Goal: Contribute content: Contribute content

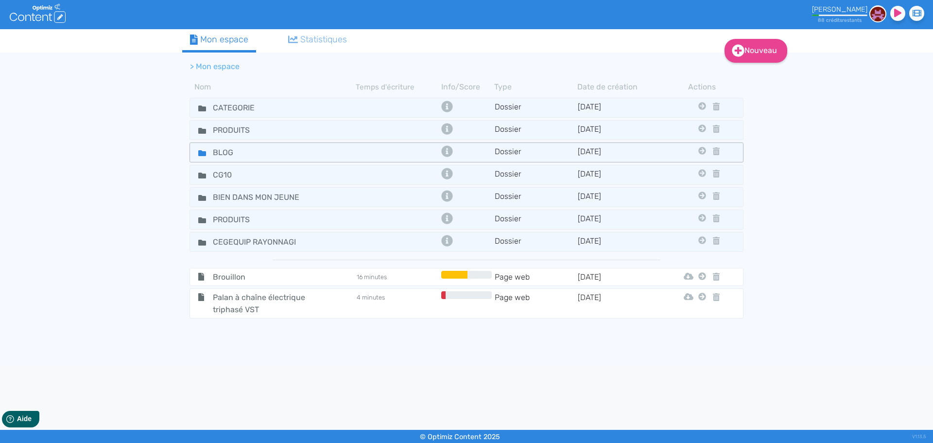
click at [304, 157] on div "BLOG" at bounding box center [273, 152] width 164 height 14
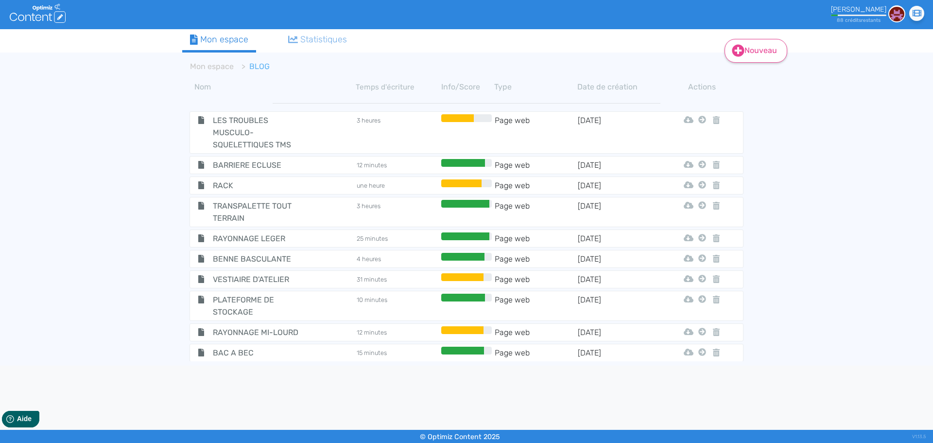
click at [756, 54] on link "Nouveau" at bounding box center [755, 51] width 63 height 24
click at [751, 72] on button "Contenu" at bounding box center [762, 76] width 78 height 16
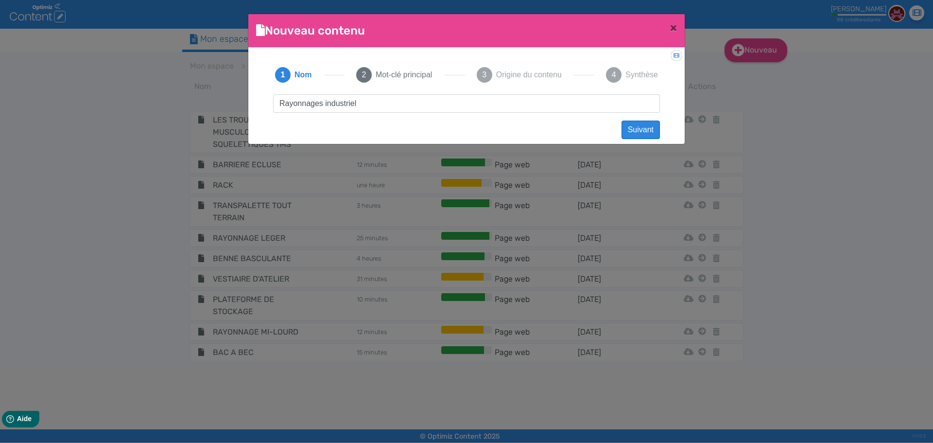
type input "Rayonnages industriels"
click button "Suivant" at bounding box center [640, 129] width 38 height 18
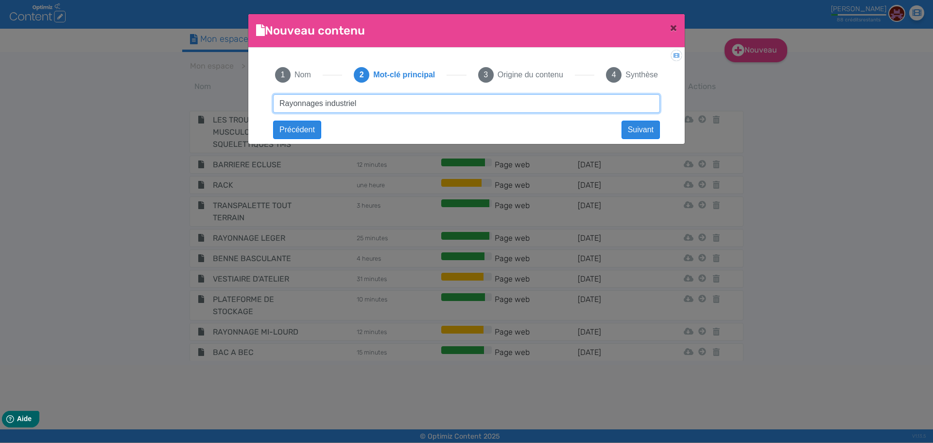
type input "Rayonnages industriels"
click button "Suivant" at bounding box center [0, 0] width 0 height 0
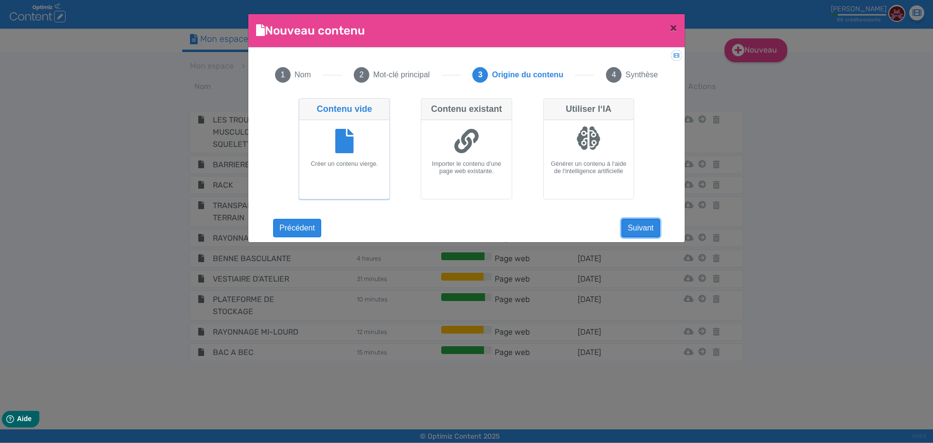
click at [648, 229] on button "Suivant" at bounding box center [640, 228] width 38 height 18
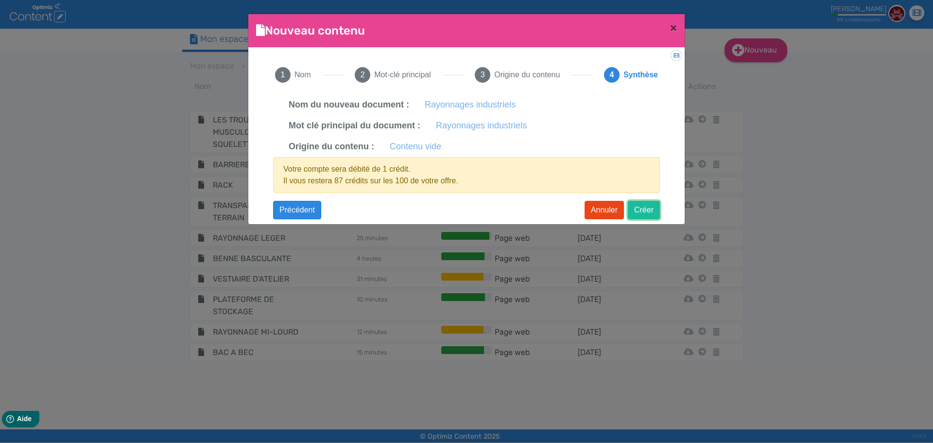
click at [648, 216] on button "Créer" at bounding box center [644, 210] width 32 height 18
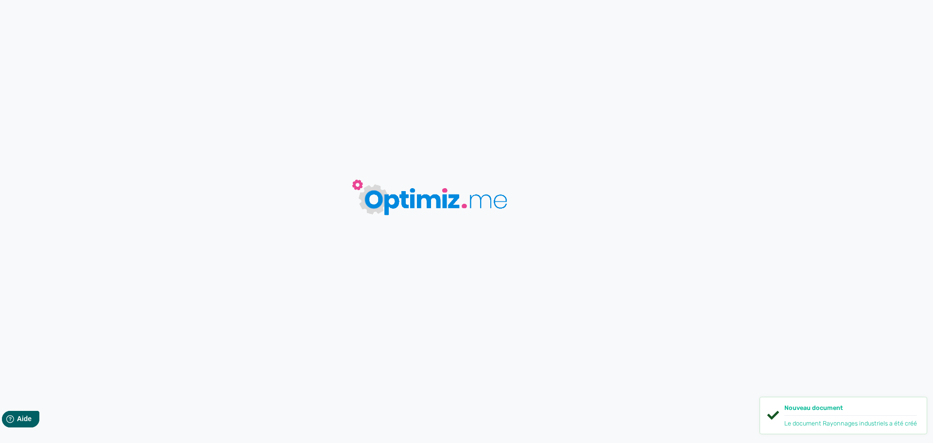
type input "Rayonnages industriels"
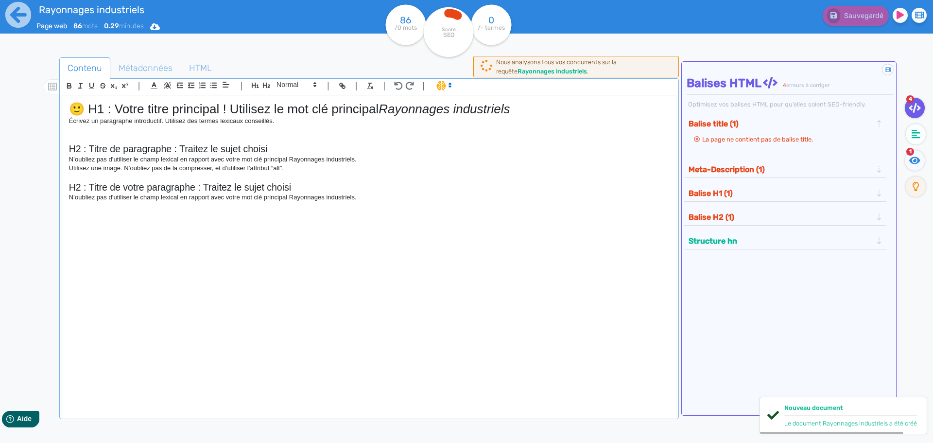
click at [340, 254] on div "🙂 H1 : Votre titre principal ! Utilisez le mot clé principal Rayonnages industr…" at bounding box center [369, 251] width 614 height 310
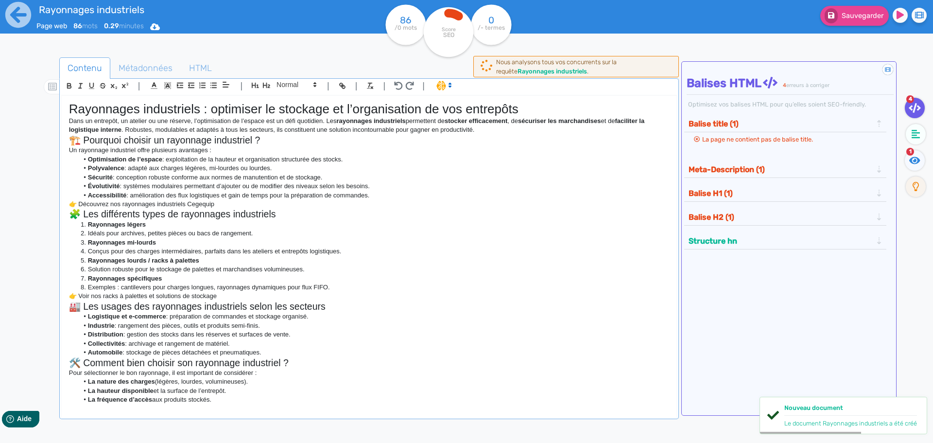
scroll to position [187, 0]
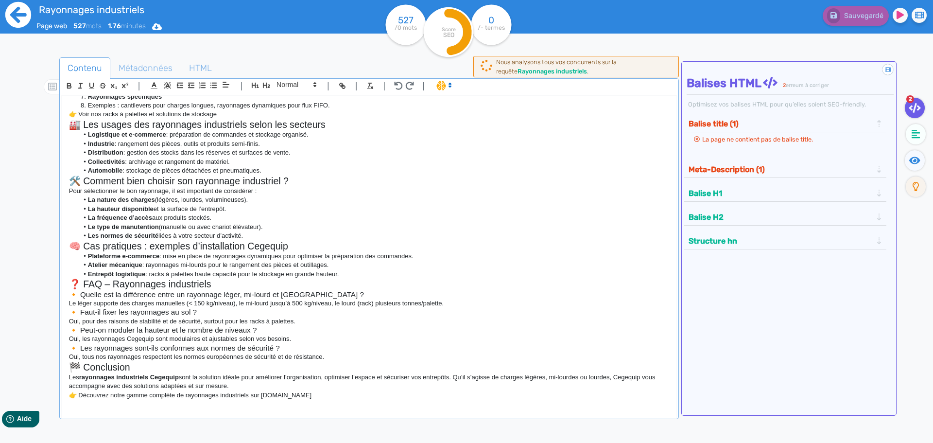
click at [25, 10] on icon at bounding box center [18, 15] width 26 height 26
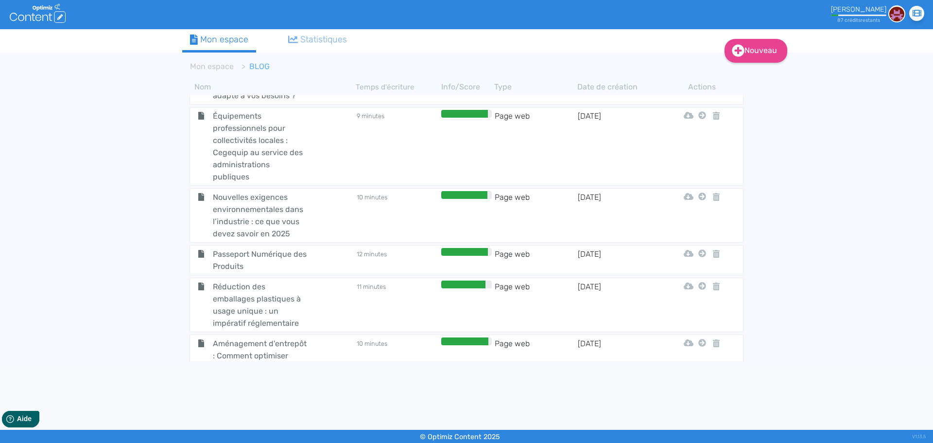
scroll to position [3543, 0]
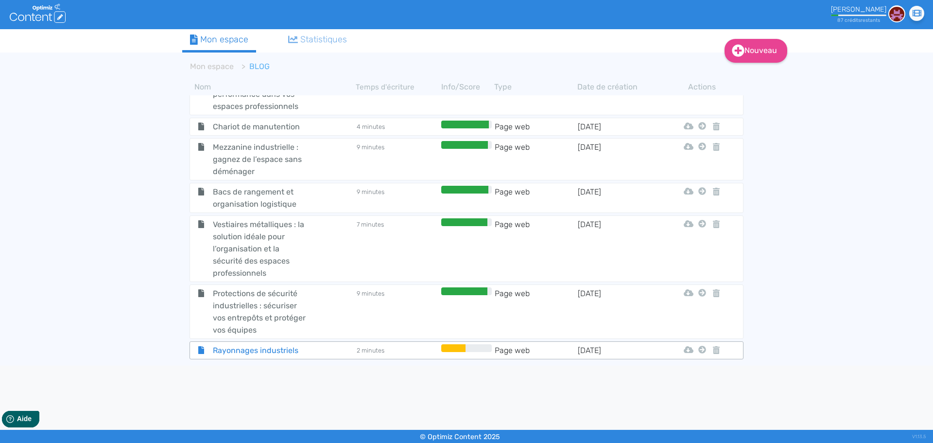
click at [274, 347] on span "Rayonnages industriels" at bounding box center [259, 350] width 109 height 12
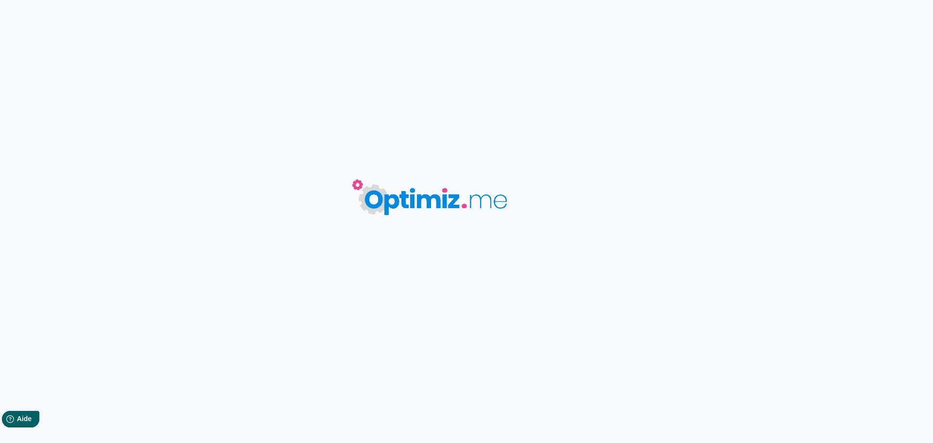
type input "Rayonnages industriels"
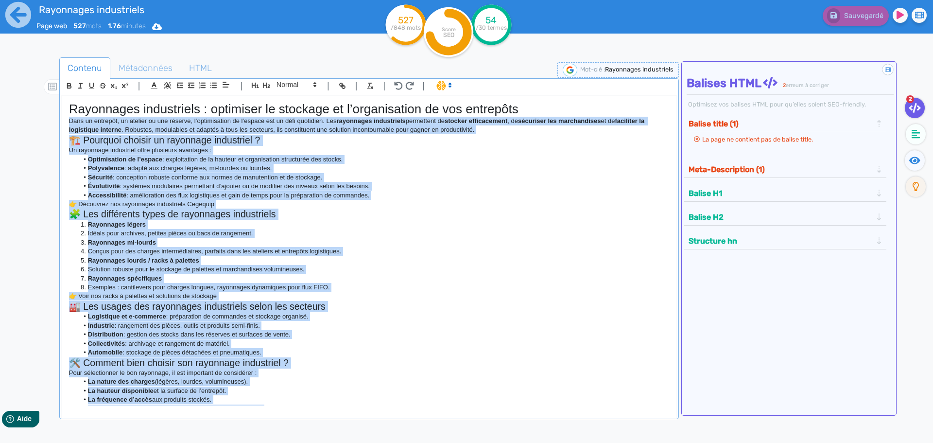
scroll to position [194, 0]
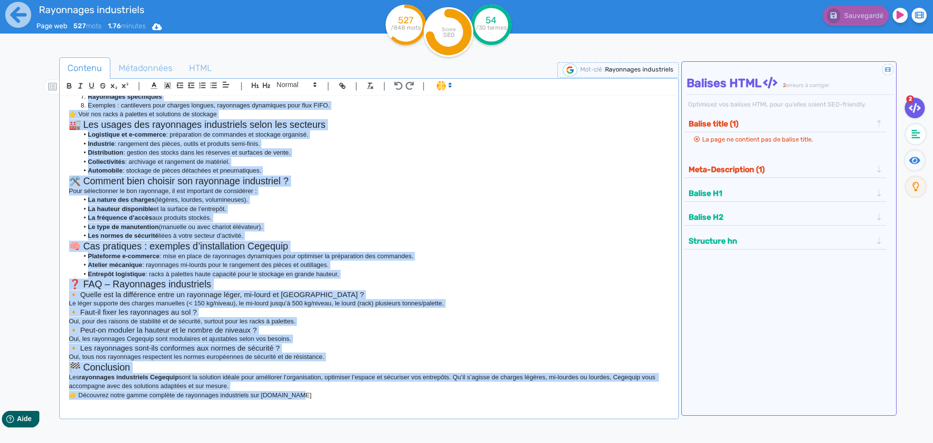
drag, startPoint x: 77, startPoint y: 144, endPoint x: 352, endPoint y: 465, distance: 422.7
click at [352, 442] on html "Rayonnages industriels Page web 527 mots 1.76 minutes Html Pdf Word 527 /848 mo…" at bounding box center [466, 221] width 933 height 443
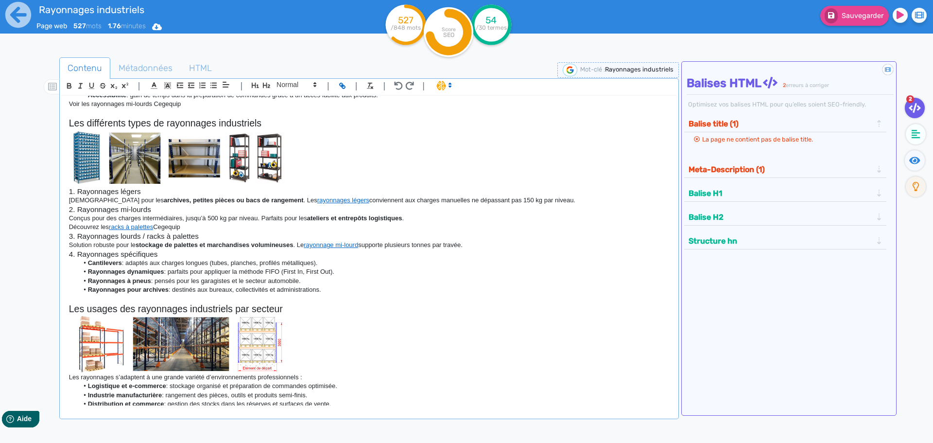
scroll to position [958, 0]
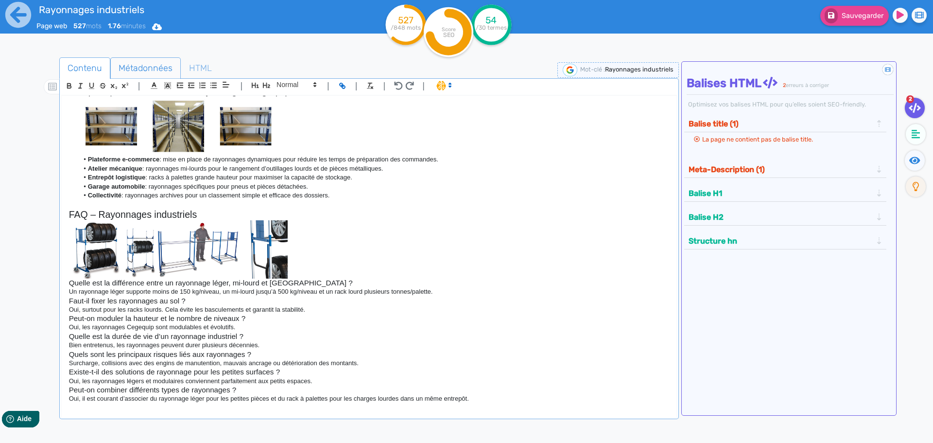
click at [133, 64] on span "Métadonnées" at bounding box center [145, 68] width 69 height 26
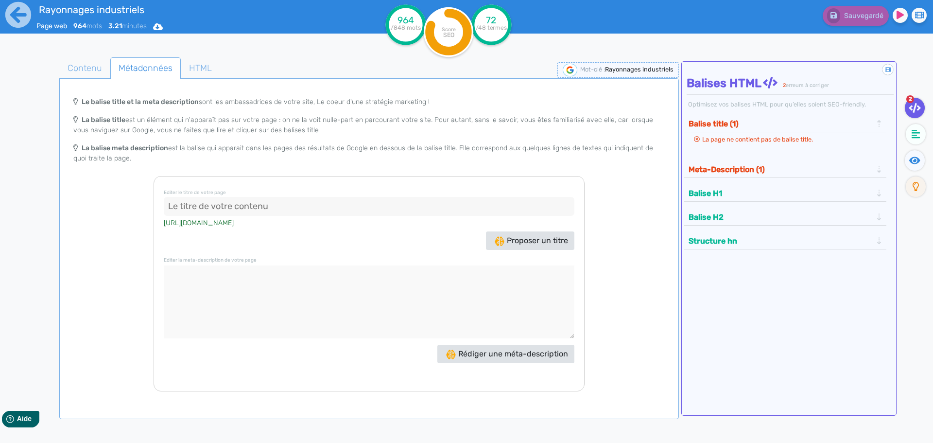
click at [272, 203] on input at bounding box center [369, 206] width 410 height 19
paste input "Rayonnages industriels - Stockage et racks Cegequip"
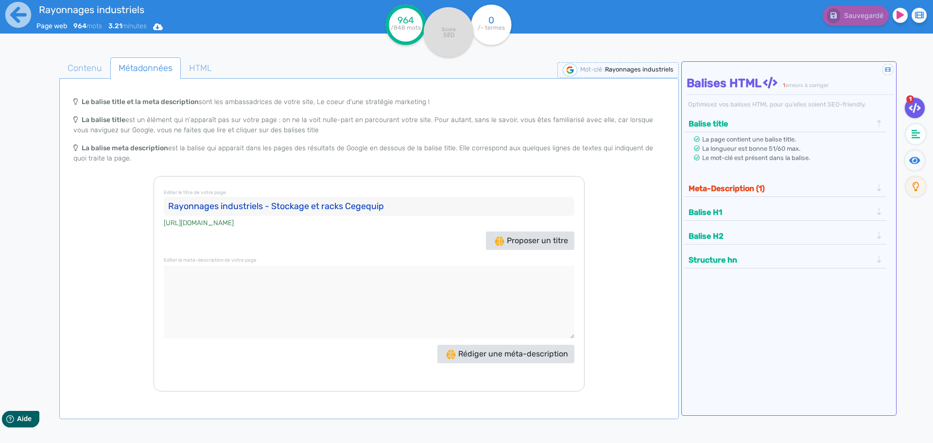
type input "Rayonnages industriels - Stockage et racks Cegequip"
click at [374, 280] on textarea at bounding box center [369, 301] width 410 height 73
paste textarea "Découvrez les rayonnages industriels Cegequip : racks à palettes, rayonnages lé…"
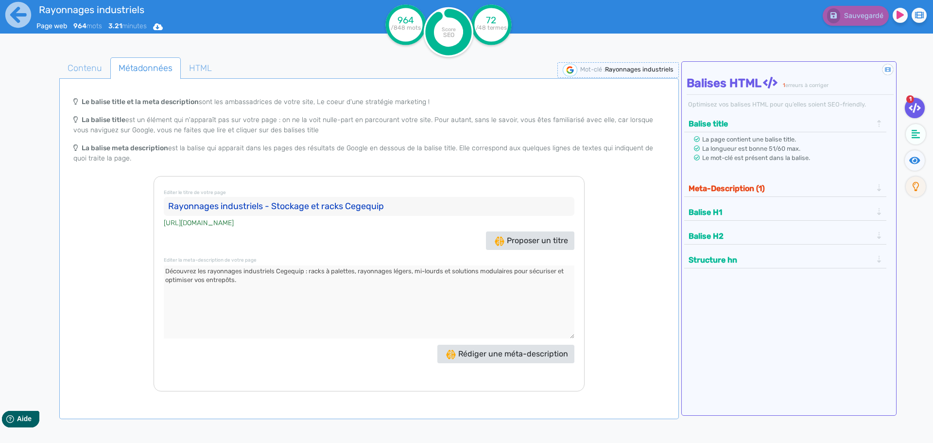
type textarea "Découvrez les rayonnages industriels Cegequip : racks à palettes, rayonnages lé…"
click at [20, 14] on icon at bounding box center [18, 14] width 27 height 27
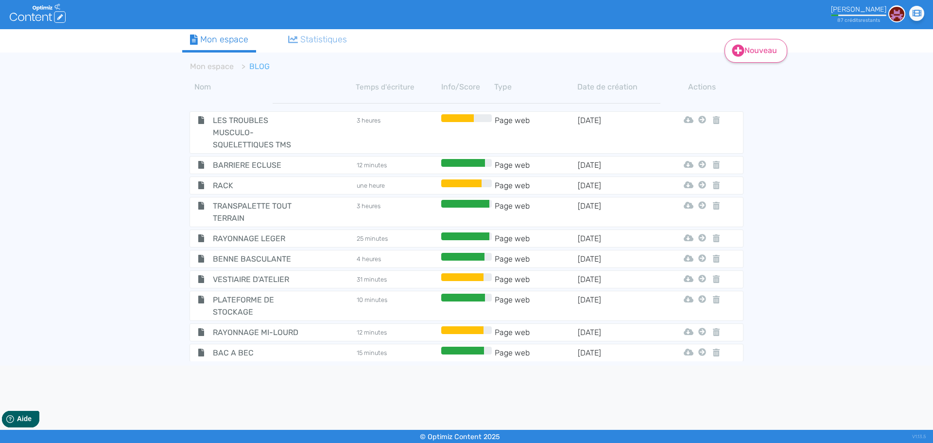
click at [764, 49] on link "Nouveau" at bounding box center [755, 51] width 63 height 24
click at [748, 74] on button "Contenu" at bounding box center [762, 76] width 78 height 16
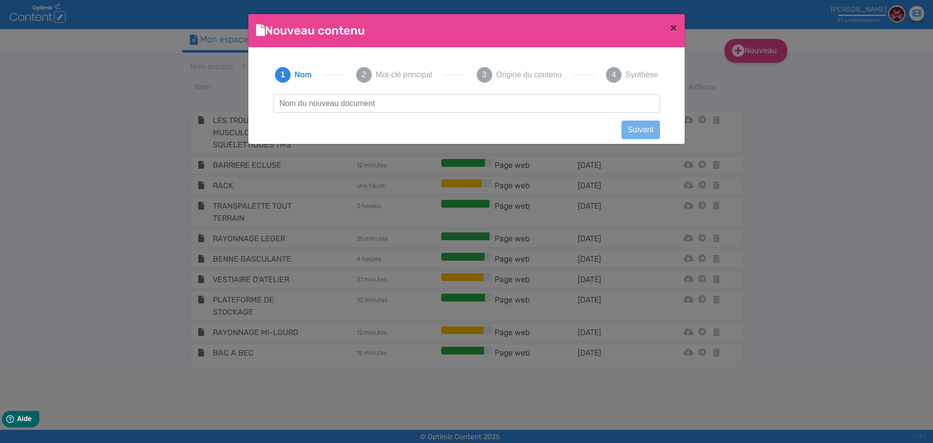
scroll to position [0, 0]
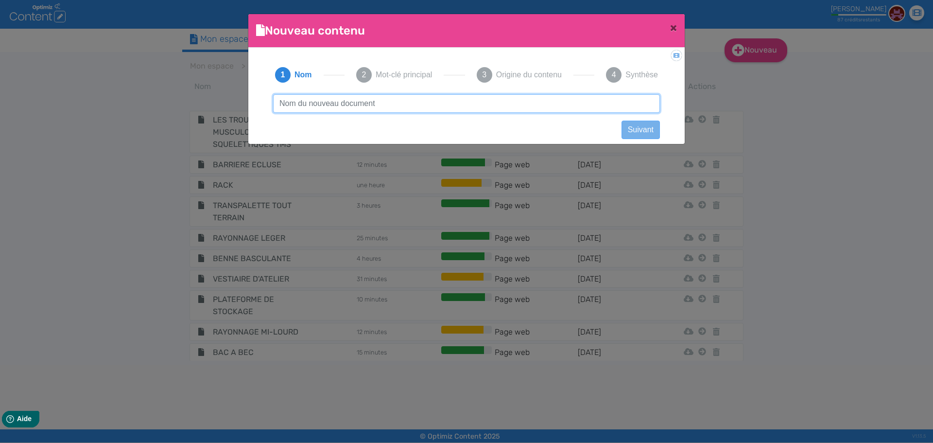
paste input "Escabeaux et échelles professionnelles"
type input "Escabeaux et échelles professionnelles"
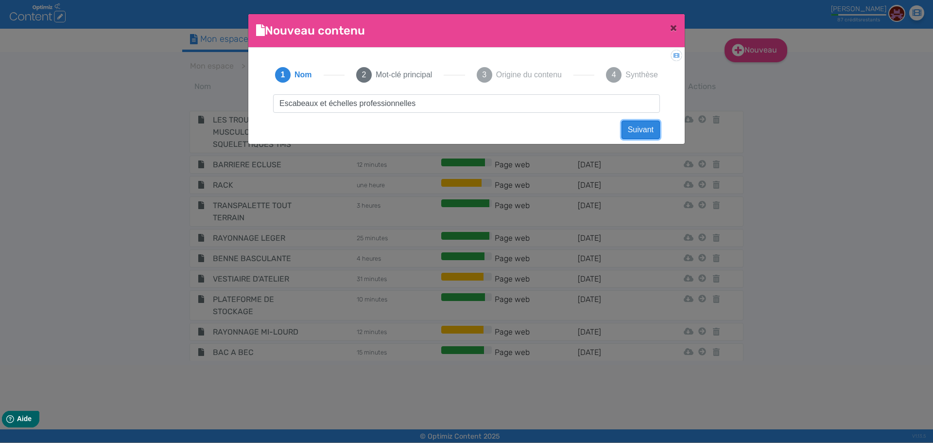
click at [648, 129] on button "Suivant" at bounding box center [640, 129] width 38 height 18
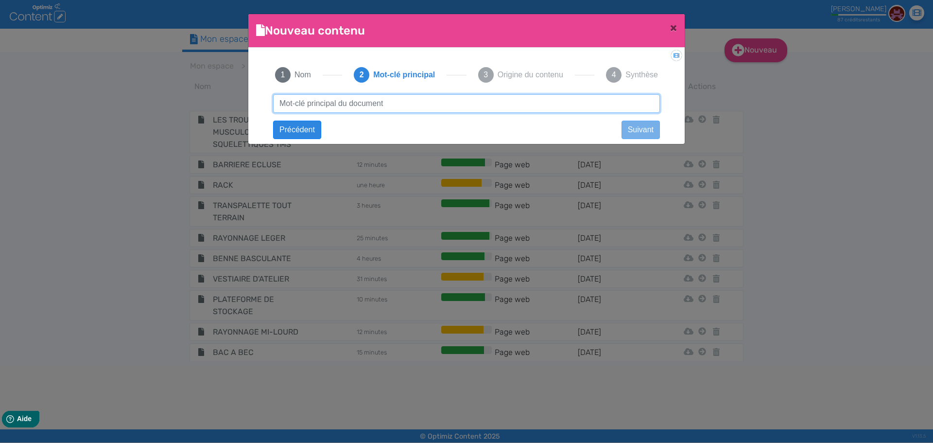
paste input "Escabeaux et échelles professionnelles"
type input "Escabeaux et échelles professionnelles"
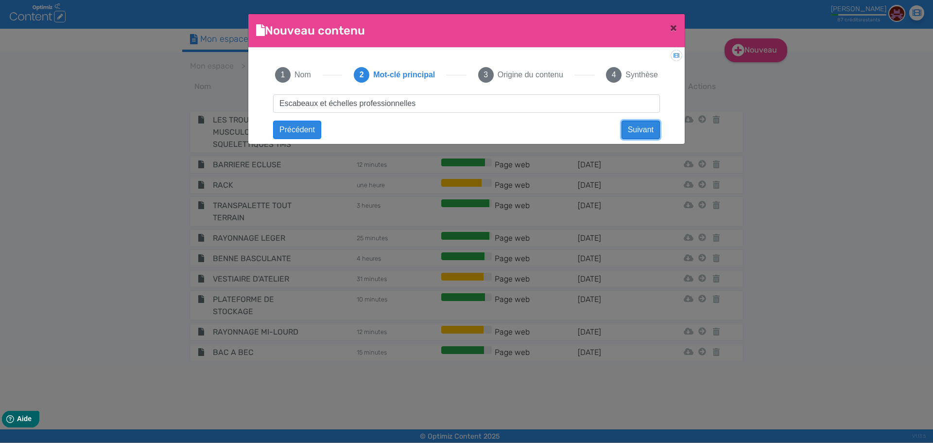
click at [629, 128] on button "Suivant" at bounding box center [640, 129] width 38 height 18
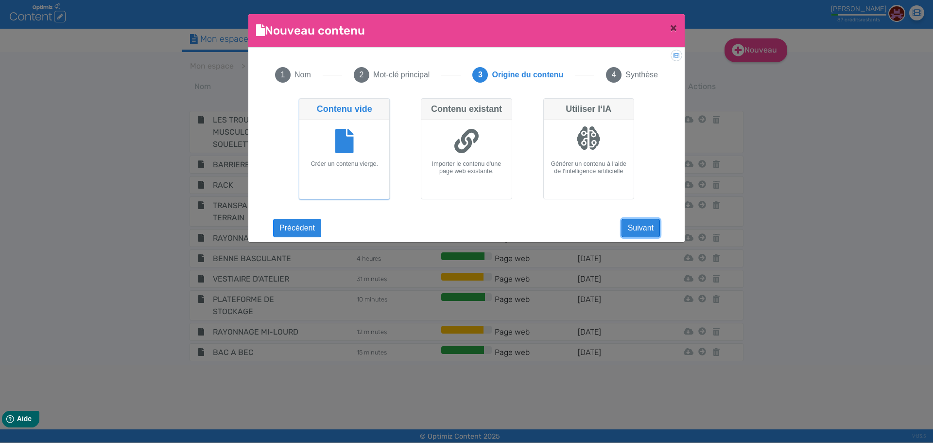
click at [646, 223] on button "Suivant" at bounding box center [640, 228] width 38 height 18
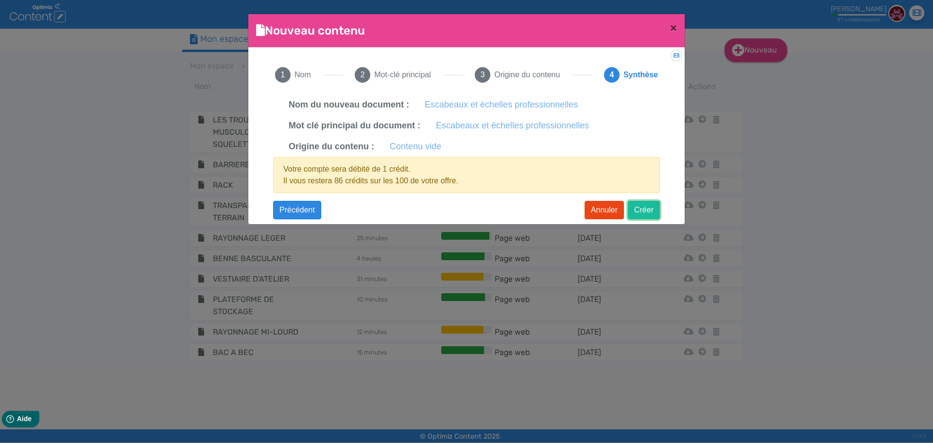
click at [642, 215] on button "Créer" at bounding box center [644, 210] width 32 height 18
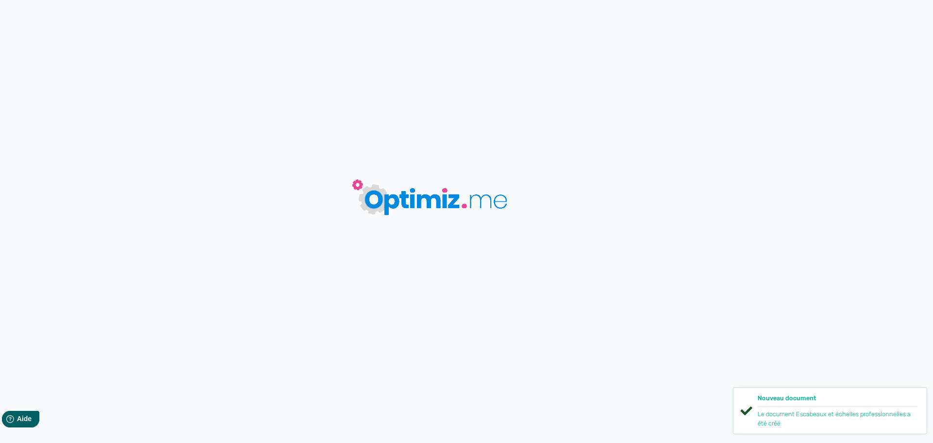
type input "Escabeaux et échelles professionnelles"
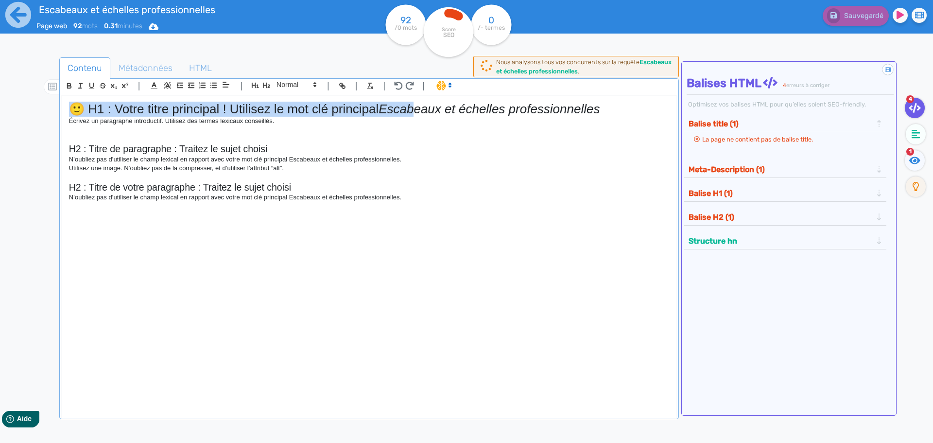
drag, startPoint x: 417, startPoint y: 110, endPoint x: 51, endPoint y: 104, distance: 365.8
click at [51, 104] on div "Contenu Métadonnées HTML | | H3 H4 H5 H6 Normal | | | | 🙂 H1 : Votre titre prin…" at bounding box center [480, 279] width 904 height 449
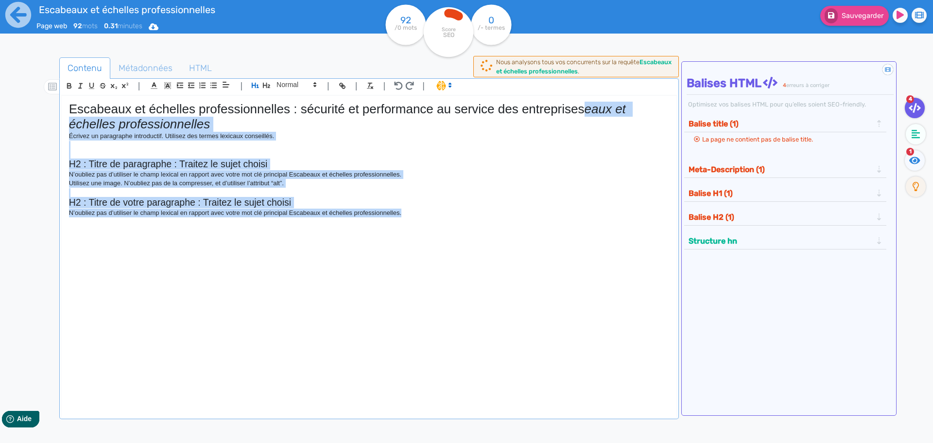
drag, startPoint x: 587, startPoint y: 108, endPoint x: 632, endPoint y: 253, distance: 151.3
click at [632, 253] on div "Escabeaux et échelles professionnelles : sécurité et performance au service des…" at bounding box center [369, 251] width 614 height 310
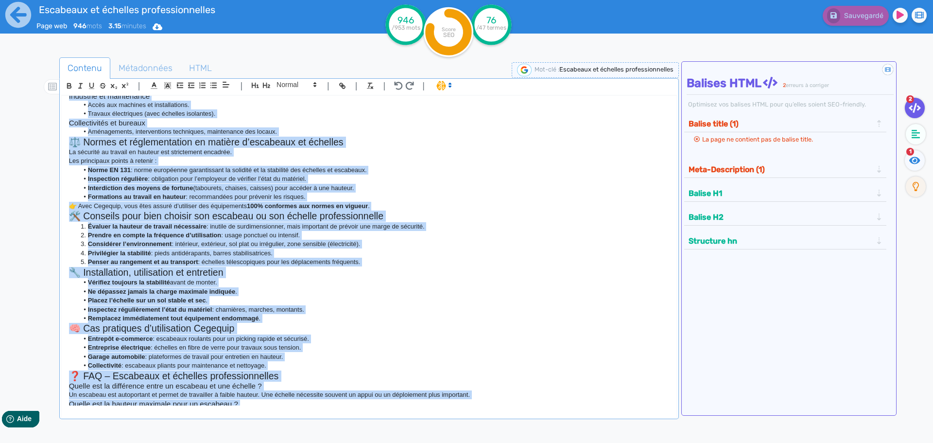
scroll to position [589, 0]
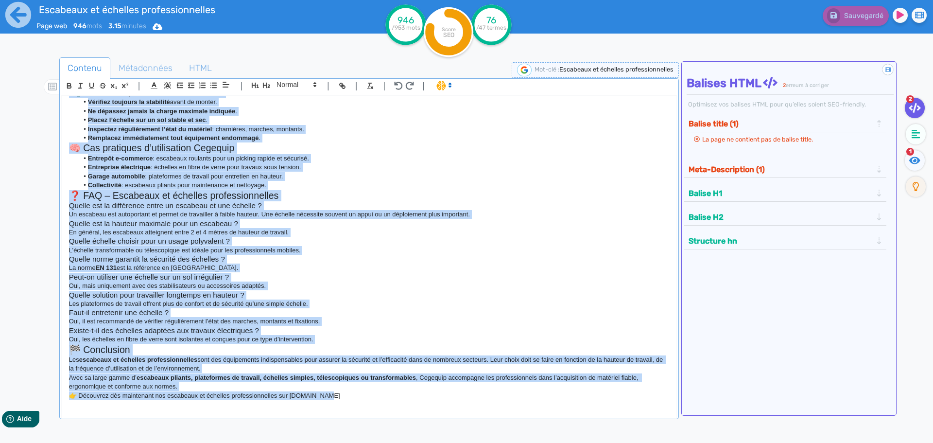
drag, startPoint x: 64, startPoint y: 123, endPoint x: 496, endPoint y: 465, distance: 551.2
click at [496, 442] on html "Escabeaux et échelles professionnelles Page web 946 mots 3.15 minutes Html Pdf …" at bounding box center [466, 221] width 933 height 443
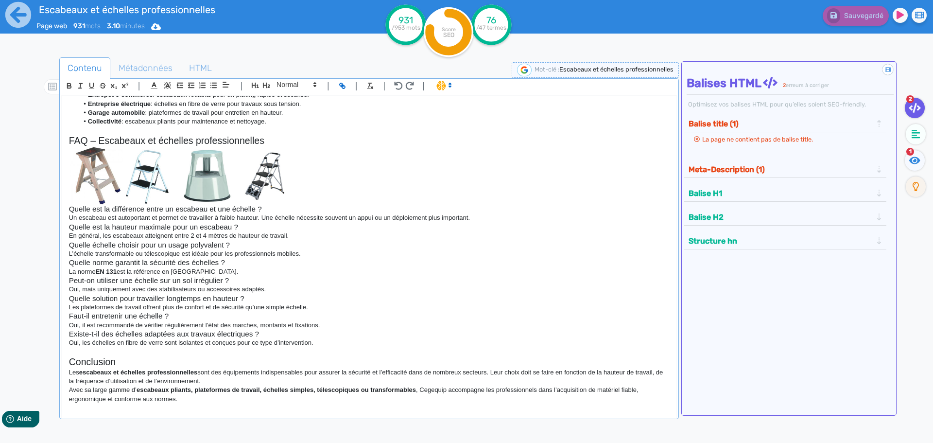
scroll to position [1086, 0]
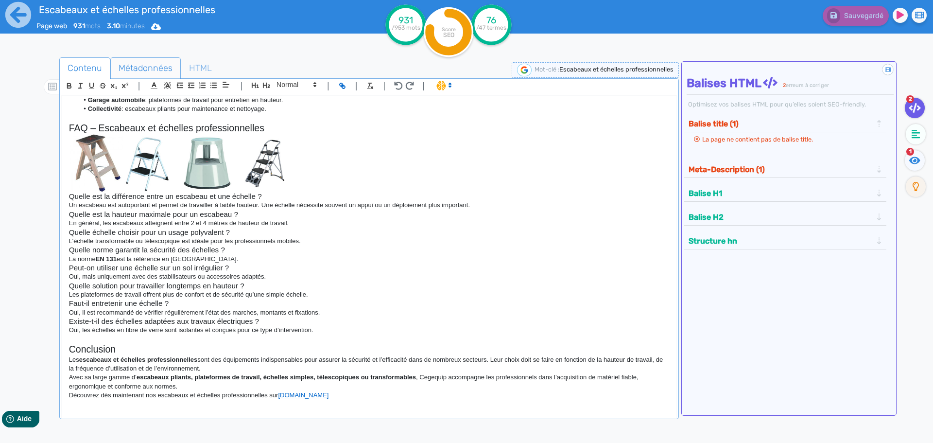
click at [126, 69] on span "Métadonnées" at bounding box center [145, 68] width 69 height 26
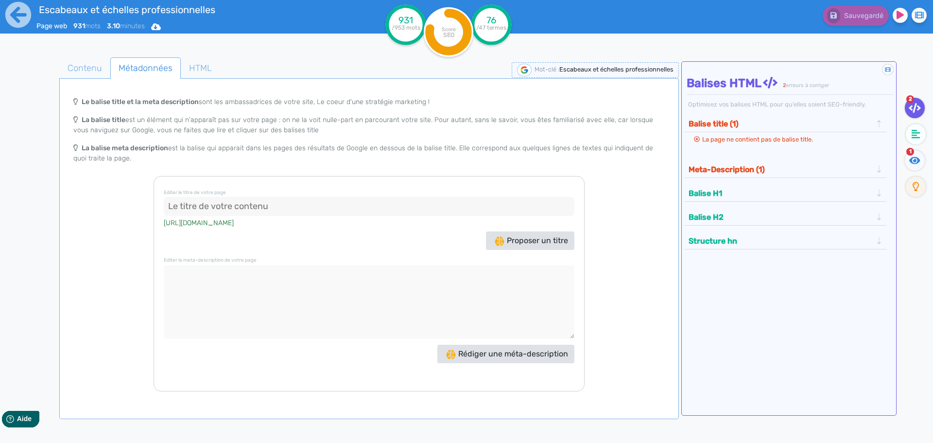
click at [311, 276] on textarea at bounding box center [369, 301] width 410 height 73
paste textarea "Découvrez les escabeaux et échelles professionnelles Cegequip : robustes, confo…"
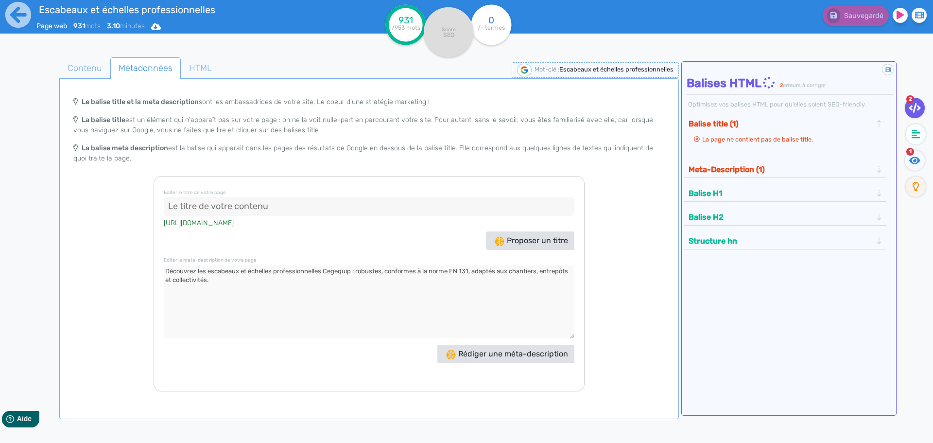
type textarea "Découvrez les escabeaux et échelles professionnelles Cegequip : robustes, confo…"
click at [335, 202] on input at bounding box center [369, 206] width 410 height 19
paste input "Escabeaux & échelles pros - Travail en hauteur Cegequip"
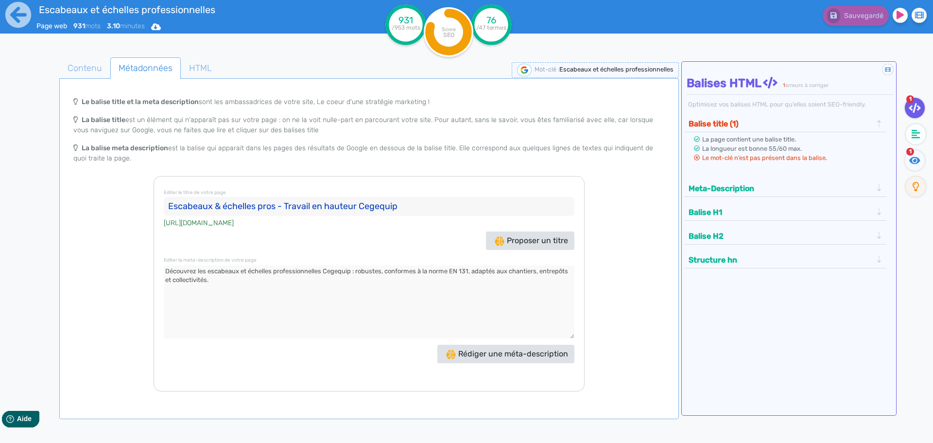
click at [215, 204] on input "Escabeaux & échelles pros - Travail en hauteur Cegequip" at bounding box center [369, 206] width 410 height 19
click at [274, 205] on input "Escabeaux ET échelles pros - Travail en hauteur Cegequip" at bounding box center [369, 206] width 410 height 19
click at [375, 330] on textarea at bounding box center [369, 301] width 410 height 73
click at [369, 201] on input "Escabeaux ET échelles professionnelles - Travail en hauteur Cegequip" at bounding box center [369, 206] width 410 height 19
click at [217, 204] on input "Escabeaux ET échelles professionnelles - Travail en hauteur Cegequip" at bounding box center [369, 206] width 410 height 19
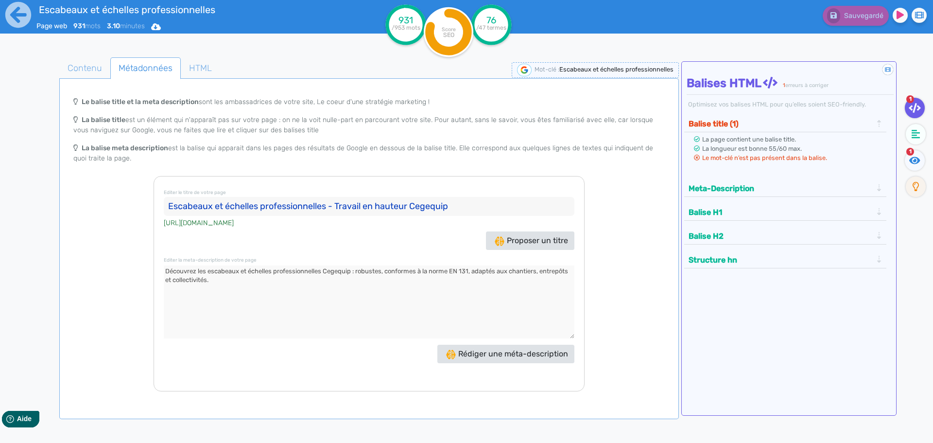
click at [244, 283] on textarea at bounding box center [369, 301] width 410 height 73
click at [298, 206] on input "Escabeaux et échelles professionnelles - Travail en hauteur Cegequip" at bounding box center [369, 206] width 410 height 19
click at [349, 205] on input "Escabeaux et échelles professionnelles - Travail en hauteur Cegequip" at bounding box center [369, 206] width 410 height 19
click at [414, 209] on input "Escabeaux et échelles professionnelles - Travail en hauteur Cegequip" at bounding box center [369, 206] width 410 height 19
drag, startPoint x: 112, startPoint y: 76, endPoint x: 103, endPoint y: 72, distance: 10.2
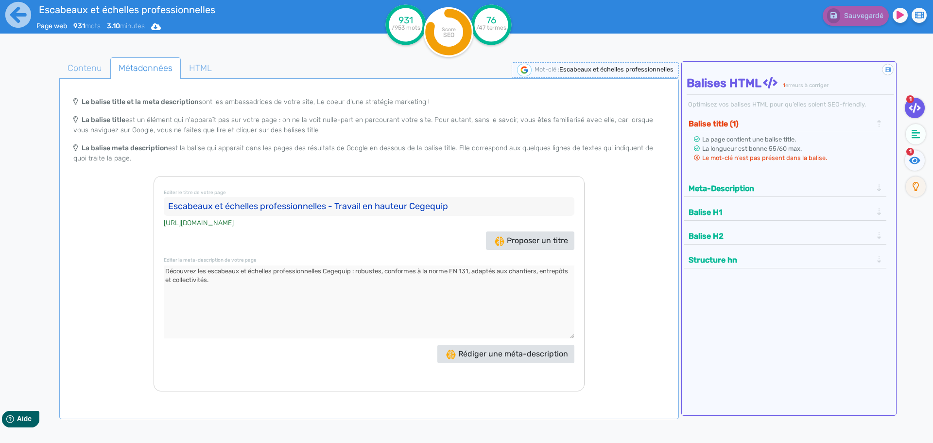
click at [112, 76] on span "Métadonnées" at bounding box center [145, 68] width 69 height 26
click at [93, 70] on span "Contenu" at bounding box center [85, 68] width 50 height 26
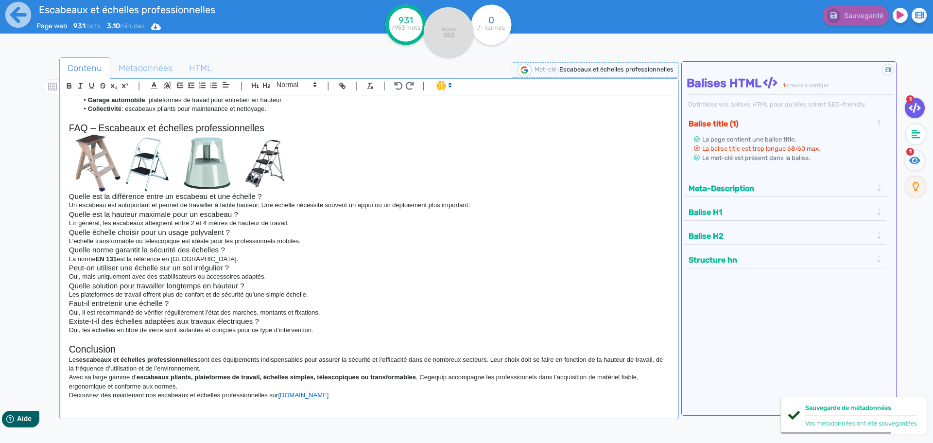
scroll to position [1093, 0]
click at [197, 69] on span "HTML" at bounding box center [200, 68] width 38 height 26
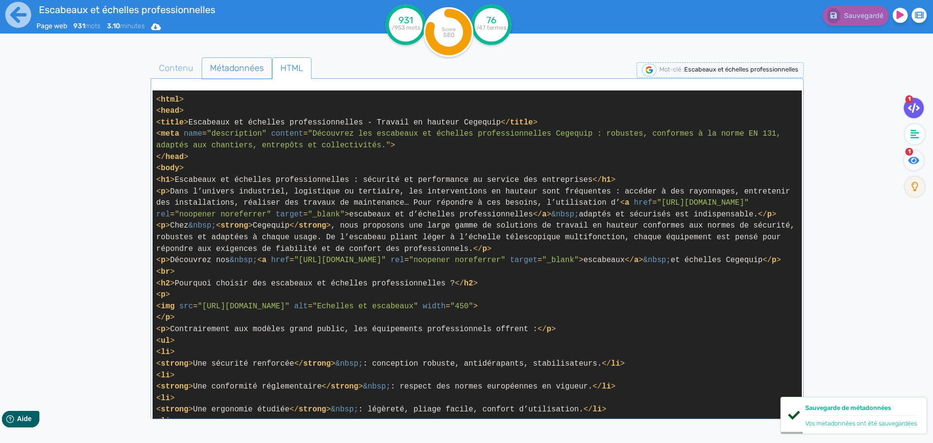
click at [213, 65] on span "Métadonnées" at bounding box center [236, 68] width 69 height 26
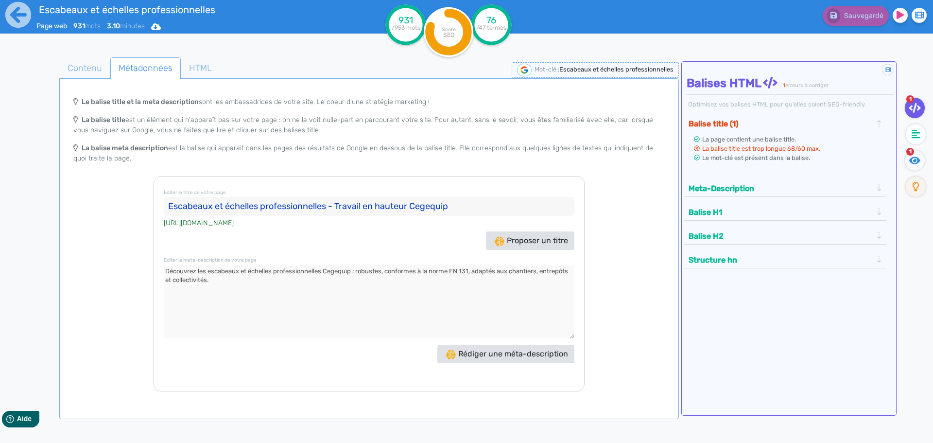
click at [429, 205] on input "Escabeaux et échelles professionnelles - Travail en hauteur Cegequip" at bounding box center [369, 206] width 410 height 19
type input "Escabeaux et échelles professionnelles - Travail en hauteur"
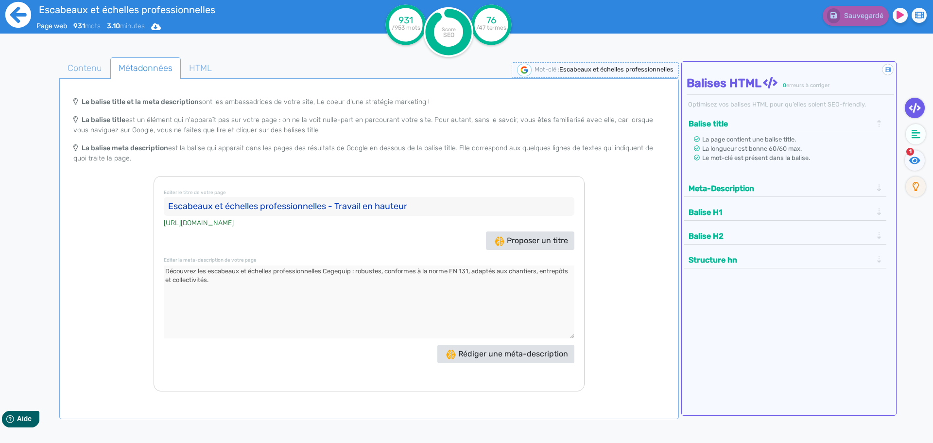
click at [14, 19] on icon at bounding box center [18, 15] width 26 height 26
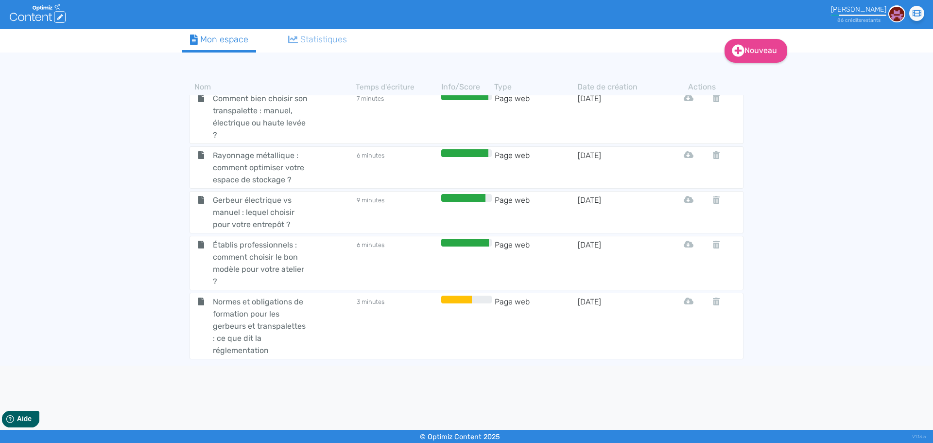
scroll to position [2720, 0]
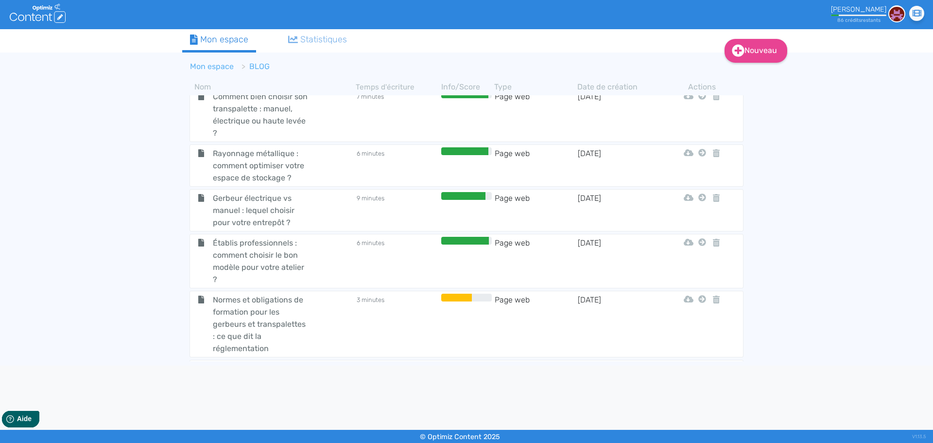
click at [210, 68] on link "Mon espace" at bounding box center [212, 66] width 44 height 9
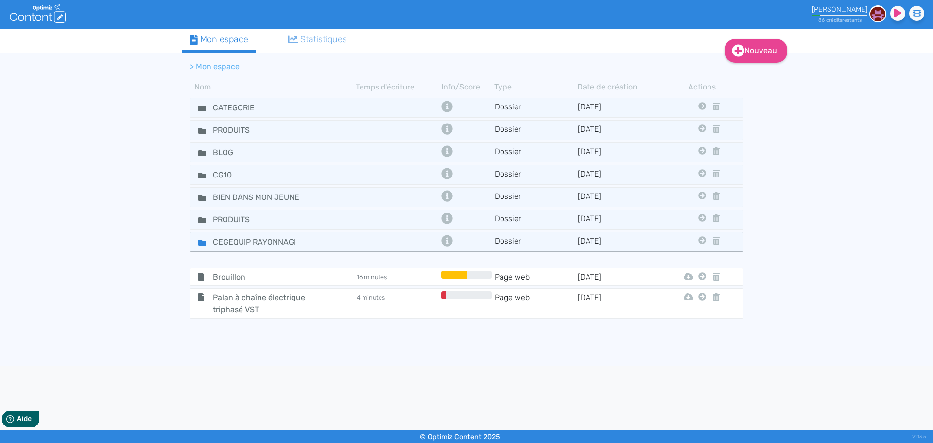
click at [316, 245] on div "CEGEQUIP RAYONNAGE" at bounding box center [273, 242] width 164 height 14
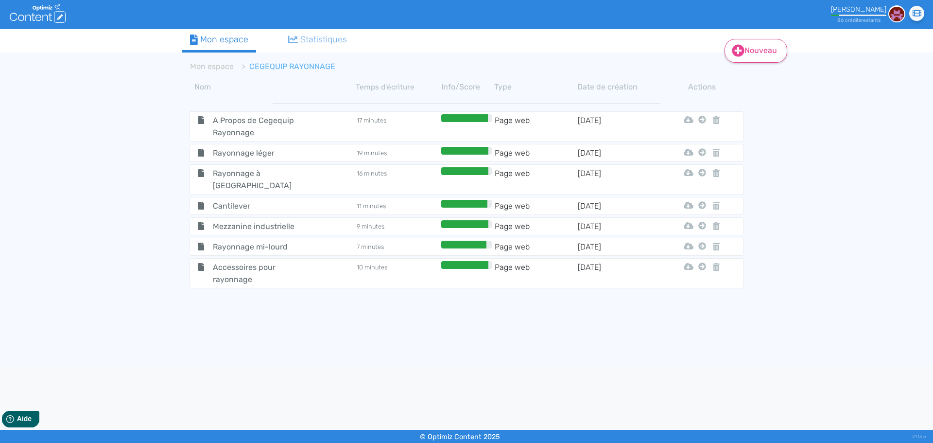
click at [761, 49] on link "Nouveau" at bounding box center [755, 51] width 63 height 24
click at [747, 76] on button "Contenu" at bounding box center [762, 76] width 78 height 16
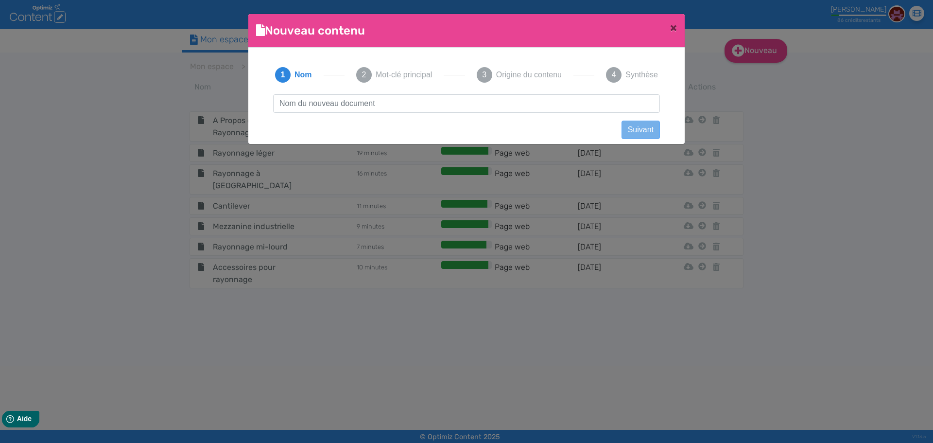
scroll to position [0, 0]
type input "MENTIONS LEGALES CEGEQUIP-RAYONNAGE"
click button "Suivant" at bounding box center [640, 129] width 38 height 18
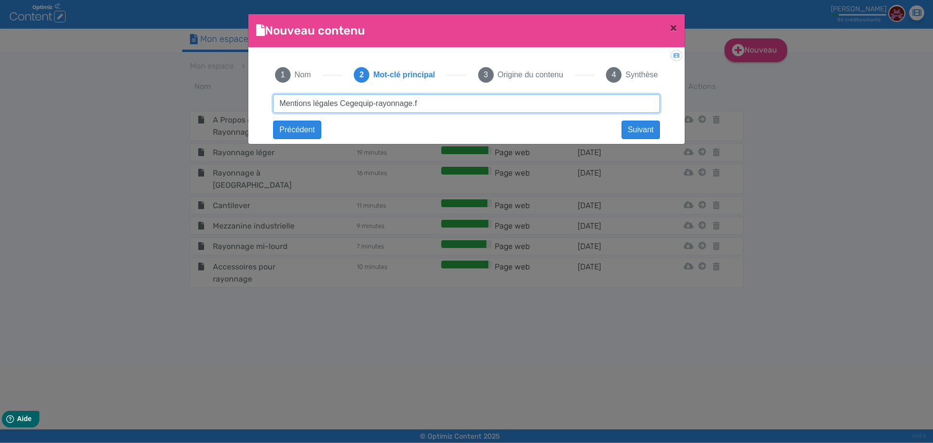
type input "Mentions légales Cegequip-rayonnage.fr"
click button "Suivant" at bounding box center [0, 0] width 0 height 0
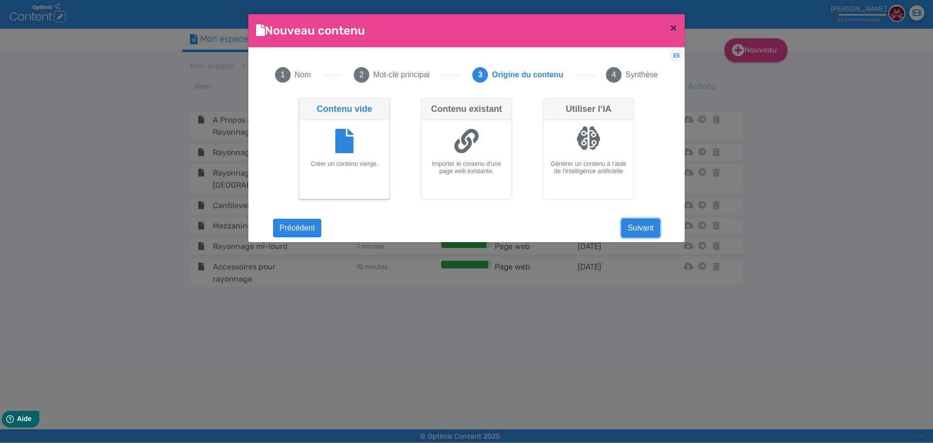
click at [643, 227] on button "Suivant" at bounding box center [640, 228] width 38 height 18
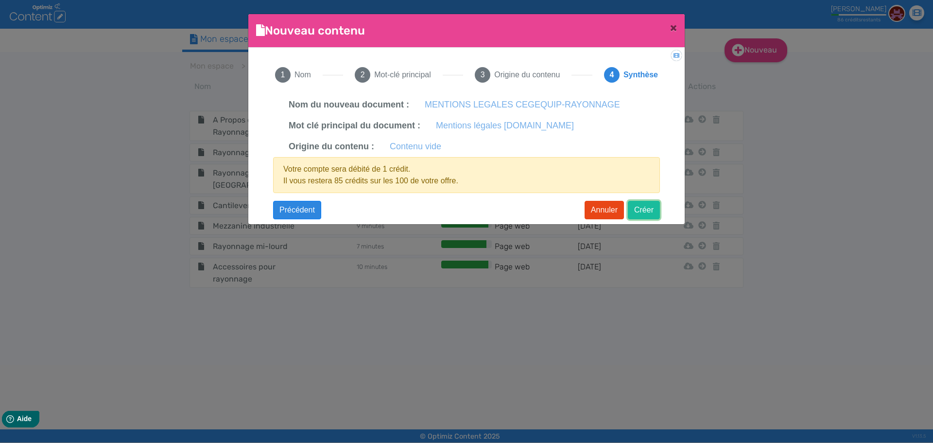
click at [649, 212] on button "Créer" at bounding box center [644, 210] width 32 height 18
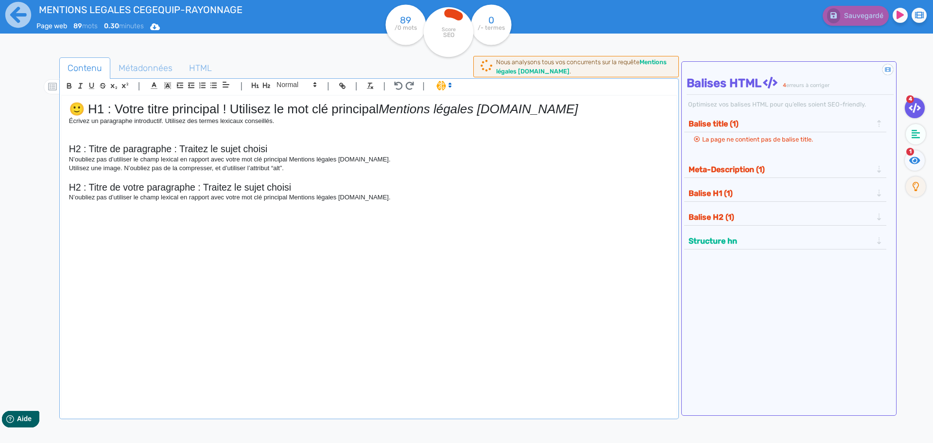
drag, startPoint x: 385, startPoint y: 108, endPoint x: 0, endPoint y: 108, distance: 385.2
click at [0, 108] on div "MENTIONS LEGALES CEGEQUIP-RAYONNAGE Page web 89 mots 0.30 minutes Html Pdf Word…" at bounding box center [466, 252] width 933 height 504
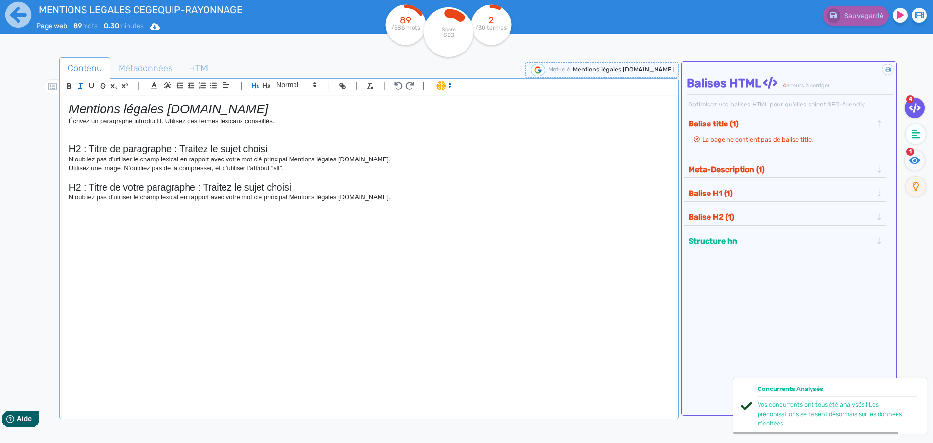
click at [320, 104] on h1 "Mentions légales Cegequip-rayonnage.fr" at bounding box center [369, 109] width 600 height 15
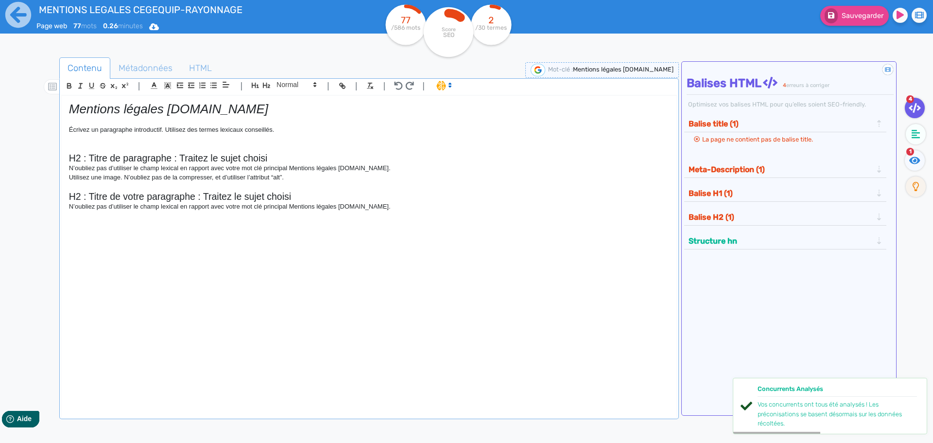
drag, startPoint x: 403, startPoint y: 208, endPoint x: 11, endPoint y: 124, distance: 400.5
click at [11, 124] on div "MENTIONS LEGALES CEGEQUIP-RAYONNAGE Page web 77 mots 0.26 minutes Html Pdf Word…" at bounding box center [466, 252] width 933 height 504
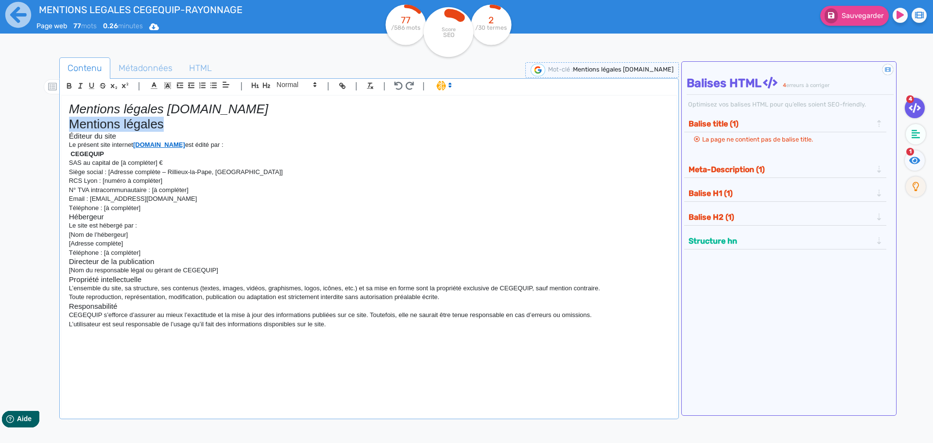
drag, startPoint x: 155, startPoint y: 124, endPoint x: 51, endPoint y: 127, distance: 104.5
click at [51, 127] on div "Contenu Métadonnées HTML | | H3 H4 H5 H6 Normal | | | | Mentions légales Cegequ…" at bounding box center [480, 279] width 904 height 449
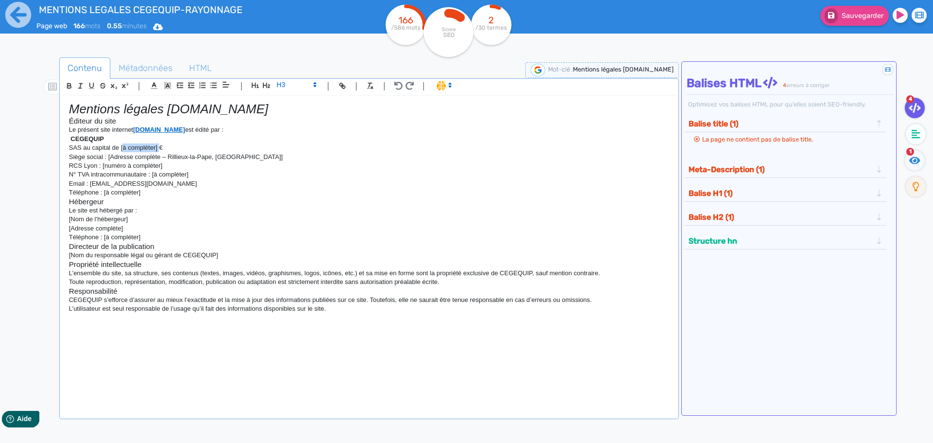
drag, startPoint x: 122, startPoint y: 149, endPoint x: 160, endPoint y: 145, distance: 37.6
click at [160, 145] on p "SAS au capital de [à compléter] €" at bounding box center [369, 147] width 600 height 9
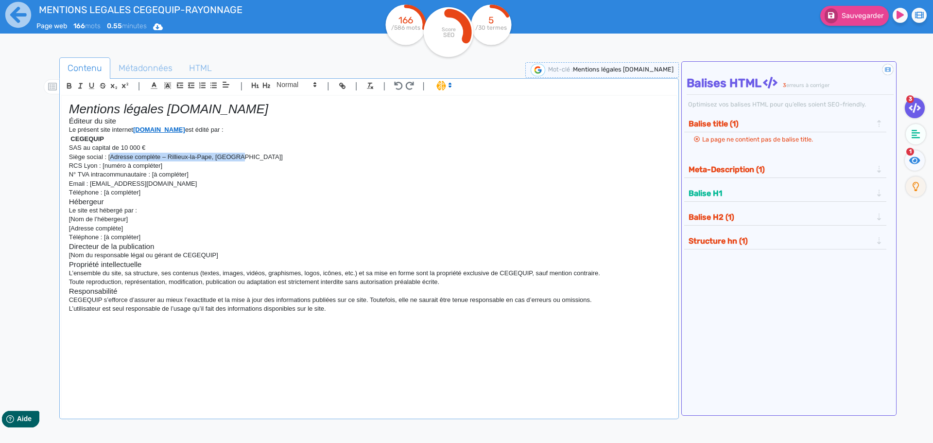
drag, startPoint x: 110, startPoint y: 155, endPoint x: 239, endPoint y: 160, distance: 128.3
click at [239, 160] on p "Siège social : [Adresse complète – Rillieux-la-Pape, Rhône]" at bounding box center [369, 157] width 600 height 9
drag, startPoint x: 103, startPoint y: 167, endPoint x: 170, endPoint y: 168, distance: 66.1
click at [170, 168] on p "RCS Lyon : [numéro à compléter]" at bounding box center [369, 165] width 600 height 9
drag, startPoint x: 148, startPoint y: 167, endPoint x: 119, endPoint y: 165, distance: 29.2
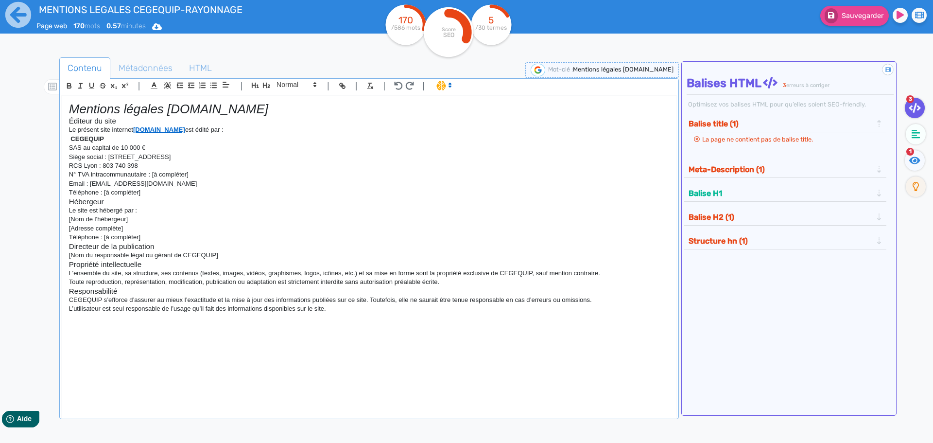
click at [119, 165] on p "RCS Lyon : 803 740 398" at bounding box center [369, 165] width 600 height 9
drag, startPoint x: 154, startPoint y: 175, endPoint x: 194, endPoint y: 176, distance: 39.9
click at [194, 176] on p "N° TVA intracommunautaire : [à compléter]" at bounding box center [369, 174] width 600 height 9
click at [113, 185] on p "Email : contact@cegequip.fr" at bounding box center [369, 183] width 600 height 9
click at [112, 185] on p "Email : contact@cegequip.fr" at bounding box center [369, 183] width 600 height 9
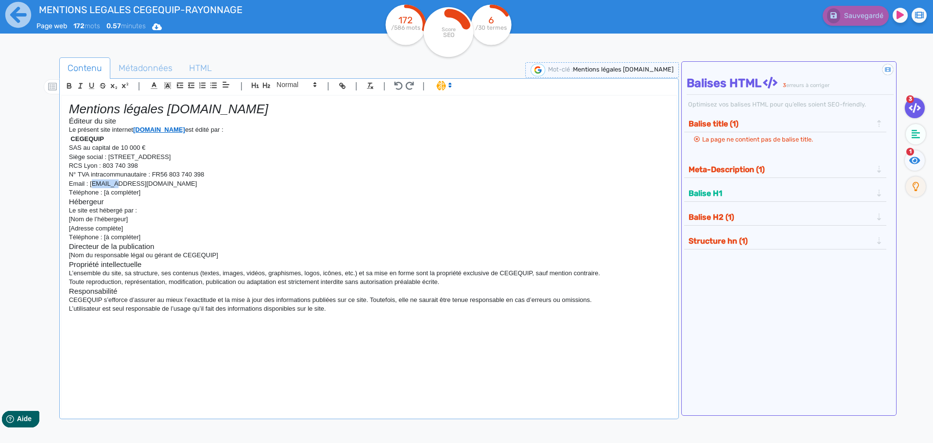
drag, startPoint x: 92, startPoint y: 183, endPoint x: 113, endPoint y: 186, distance: 21.0
click at [113, 186] on p "Email : contact@cegequip.fr" at bounding box center [369, 183] width 600 height 9
drag, startPoint x: 106, startPoint y: 192, endPoint x: 145, endPoint y: 193, distance: 38.4
click at [145, 193] on p "Téléphone : [à compléter]" at bounding box center [369, 192] width 600 height 9
drag, startPoint x: 68, startPoint y: 120, endPoint x: 551, endPoint y: 381, distance: 549.4
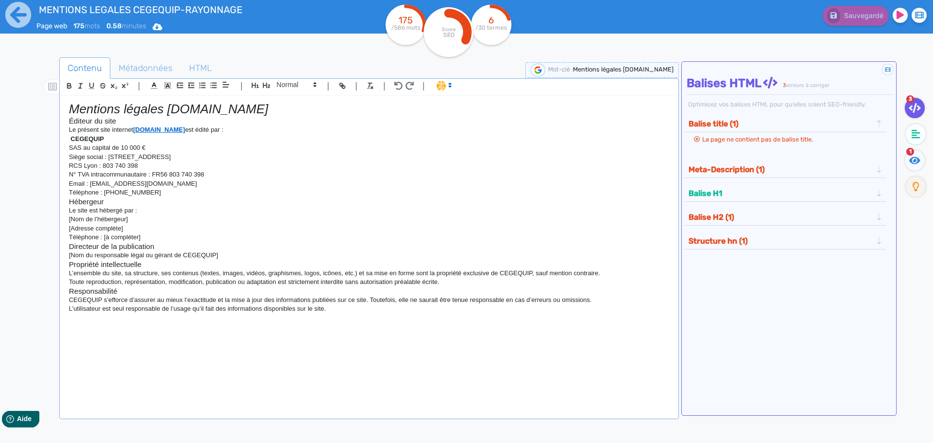
click at [551, 381] on div "Mentions légales Cegequip-rayonnage.fr Éditeur du site Le présent site internet…" at bounding box center [369, 251] width 614 height 310
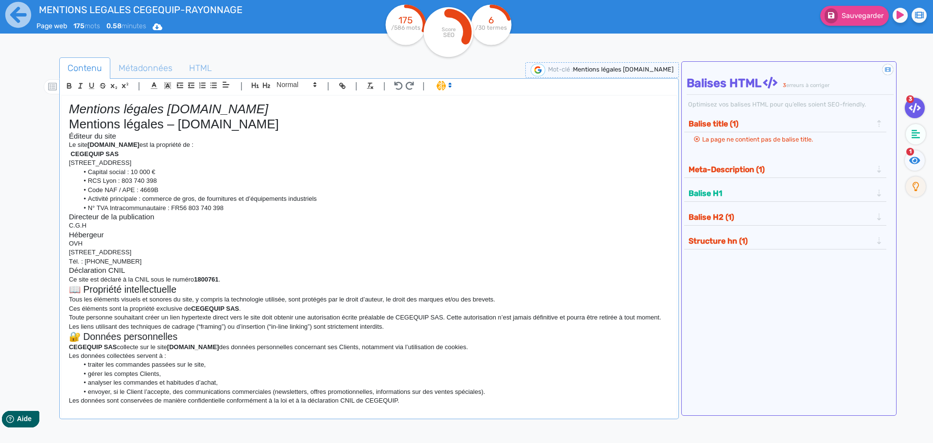
drag, startPoint x: 324, startPoint y: 106, endPoint x: 0, endPoint y: 99, distance: 323.6
click at [0, 99] on div "MENTIONS LEGALES CEGEQUIP-RAYONNAGE Page web 175 mots 0.58 minutes Html Pdf Wor…" at bounding box center [466, 252] width 933 height 504
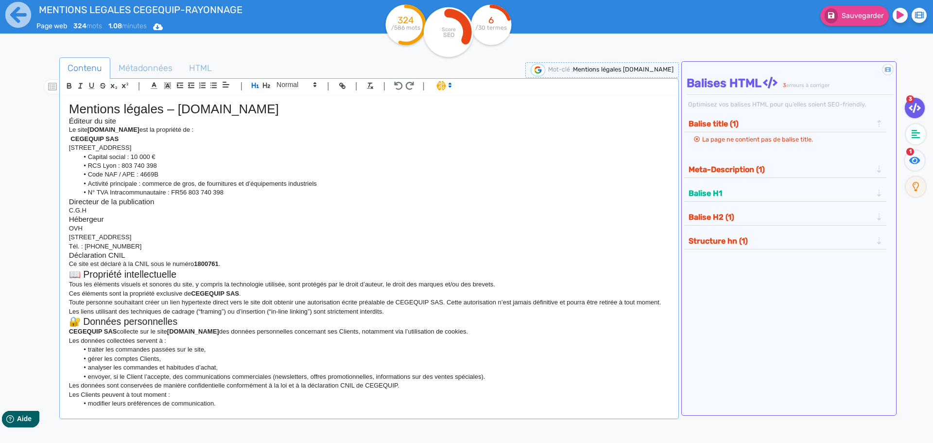
scroll to position [49, 0]
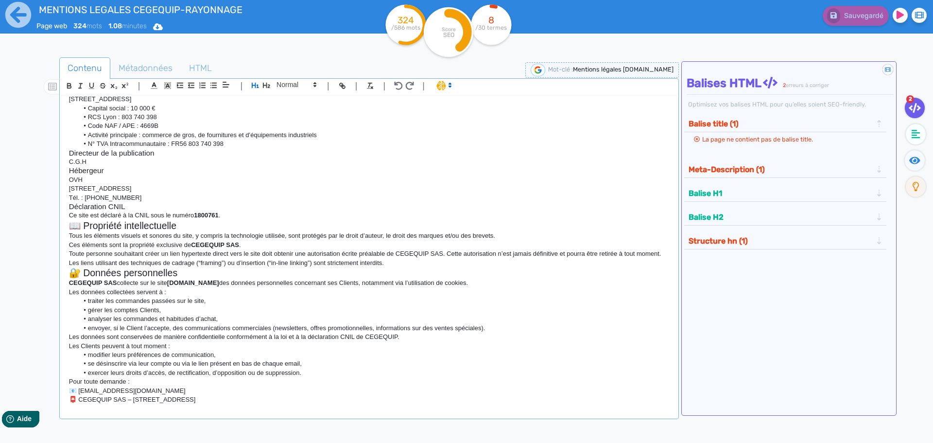
click at [69, 226] on h2 "📖 Propriété intellectuelle" at bounding box center [369, 225] width 600 height 11
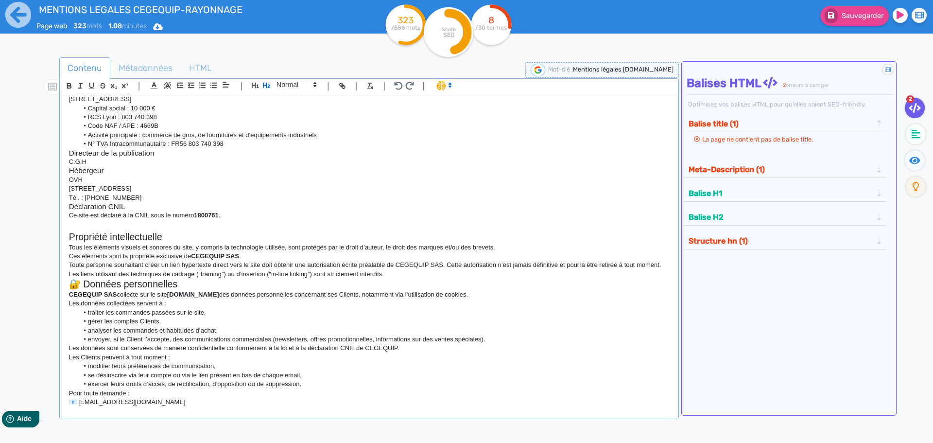
click at [67, 293] on div "Mentions légales – www.cegequip-rayonnage.fr Éditeur du site Le site www.cegequ…" at bounding box center [369, 251] width 614 height 310
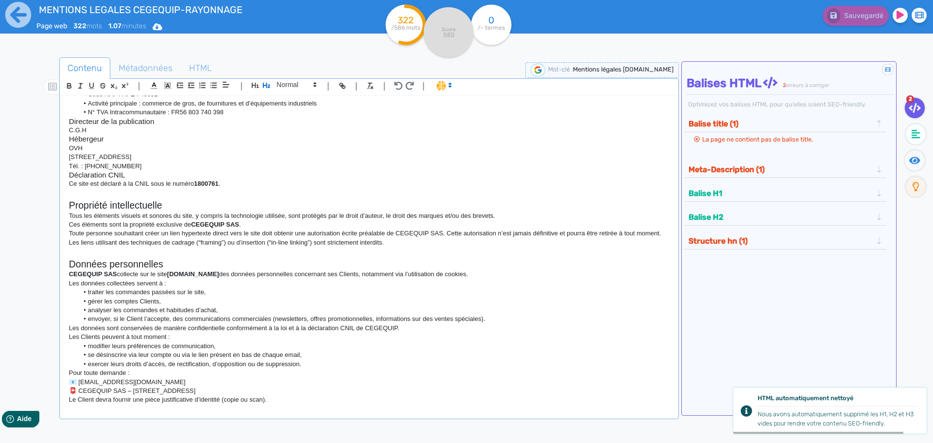
scroll to position [96, 0]
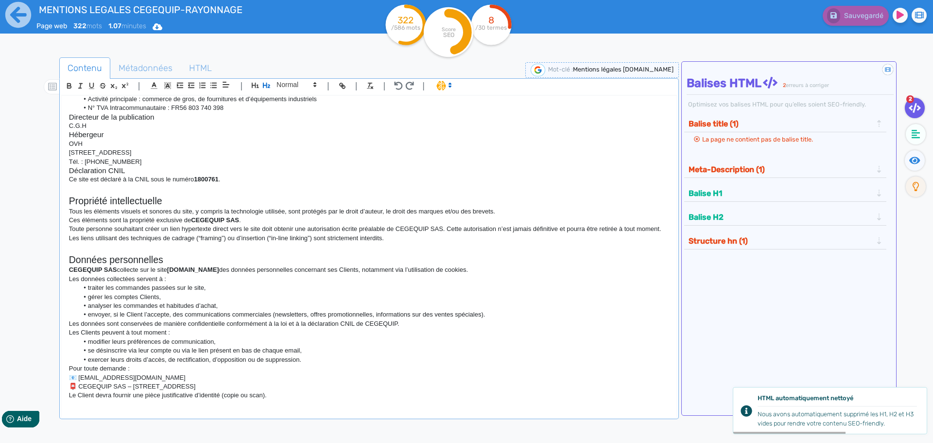
click at [66, 379] on div "Mentions légales – www.cegequip-rayonnage.fr Éditeur du site Le site www.cegequ…" at bounding box center [369, 251] width 614 height 310
click at [67, 385] on div "Mentions légales – www.cegequip-rayonnage.fr Éditeur du site Le site www.cegequ…" at bounding box center [369, 251] width 614 height 310
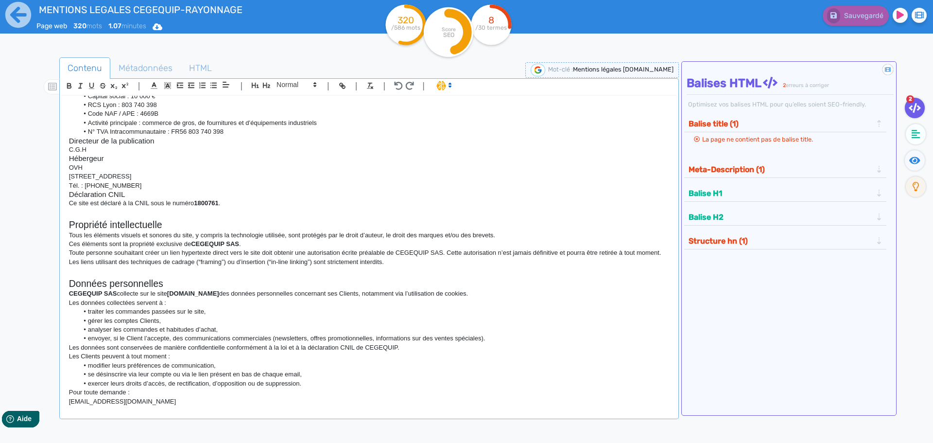
scroll to position [0, 0]
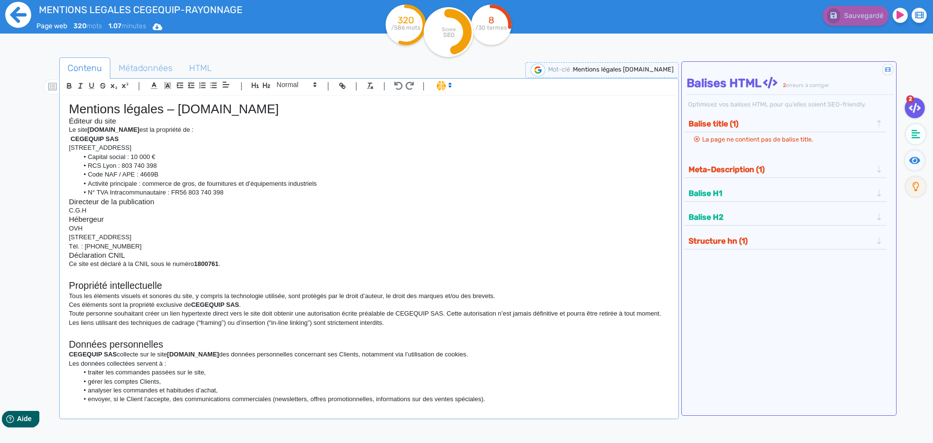
click at [23, 16] on icon at bounding box center [18, 14] width 27 height 27
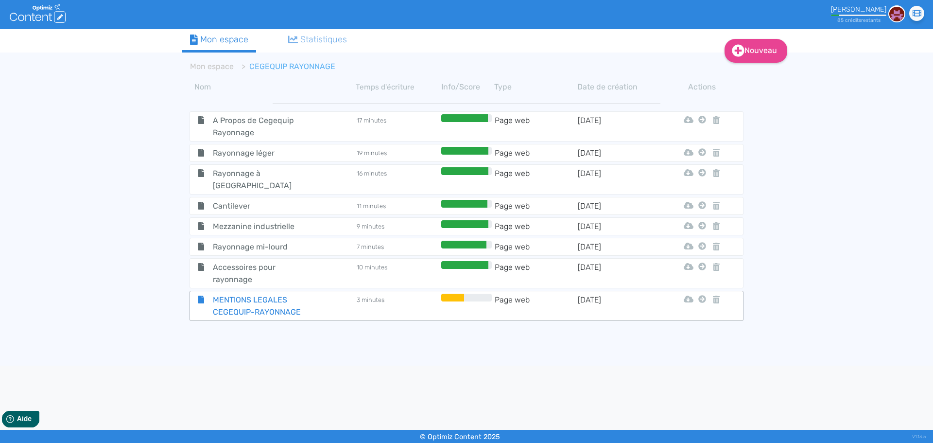
click at [273, 293] on span "MENTIONS LEGALES CEGEQUIP-RAYONNAGE" at bounding box center [259, 305] width 109 height 24
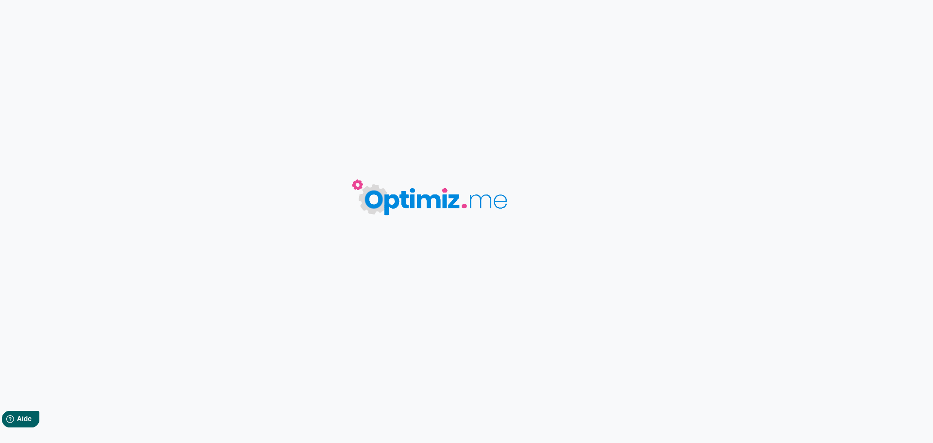
type input "MENTIONS LEGALES CEGEQUIP-RAYONNAGE"
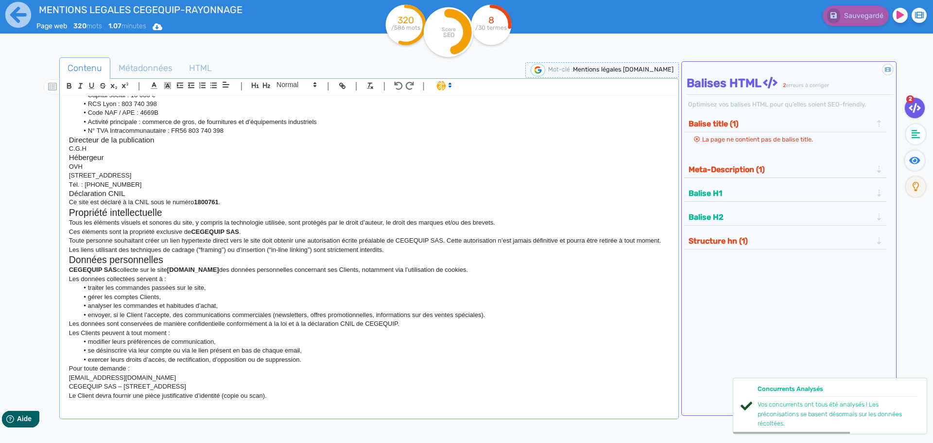
scroll to position [73, 0]
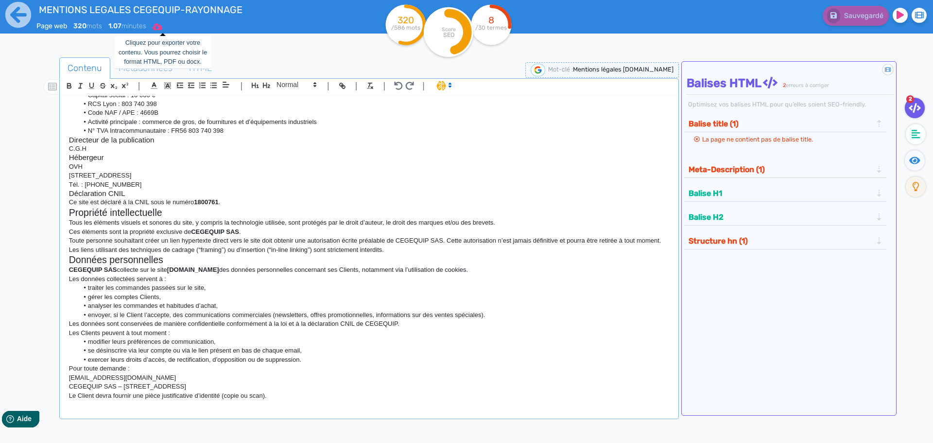
click at [162, 26] on icon at bounding box center [158, 26] width 10 height 7
click at [150, 63] on button "Pdf" at bounding box center [155, 67] width 78 height 16
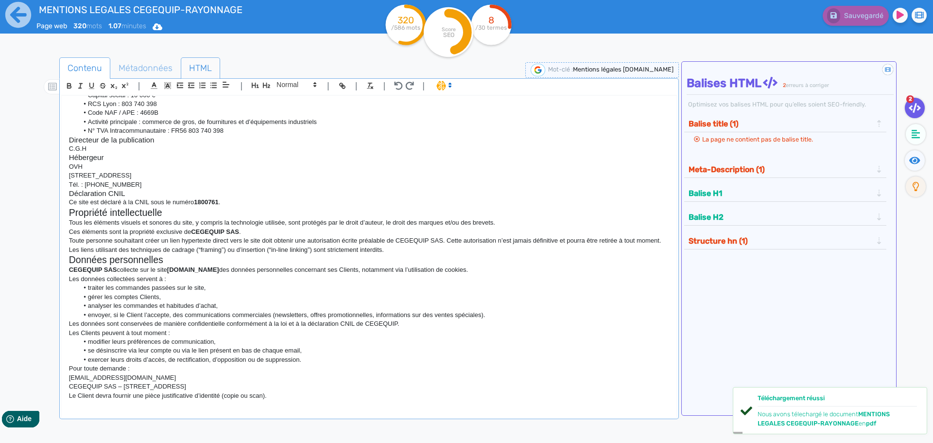
click at [189, 63] on span "HTML" at bounding box center [200, 68] width 38 height 26
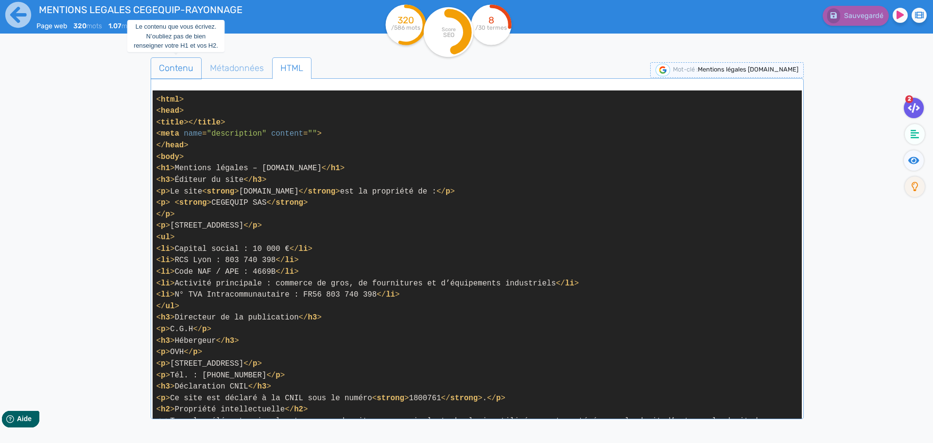
click at [162, 71] on span "Contenu" at bounding box center [176, 68] width 50 height 26
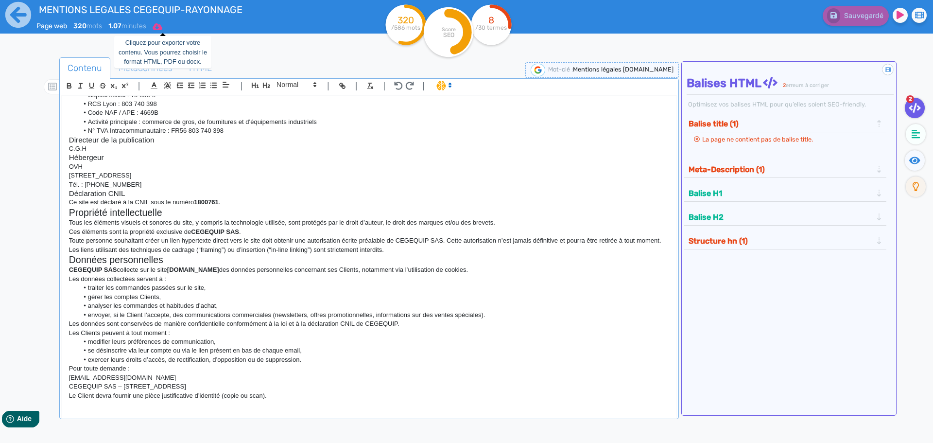
click at [162, 25] on icon at bounding box center [158, 26] width 10 height 7
click at [24, 25] on icon at bounding box center [18, 15] width 26 height 26
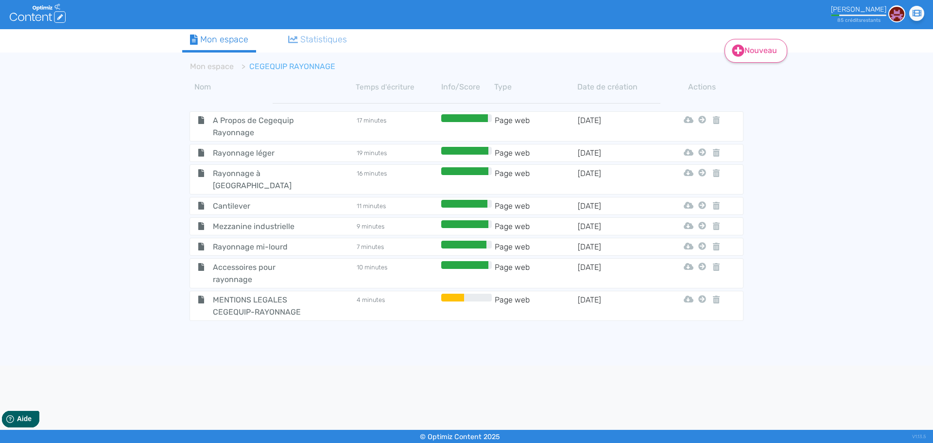
click at [755, 53] on link "Nouveau" at bounding box center [755, 51] width 63 height 24
click at [757, 77] on button "Contenu" at bounding box center [762, 76] width 78 height 16
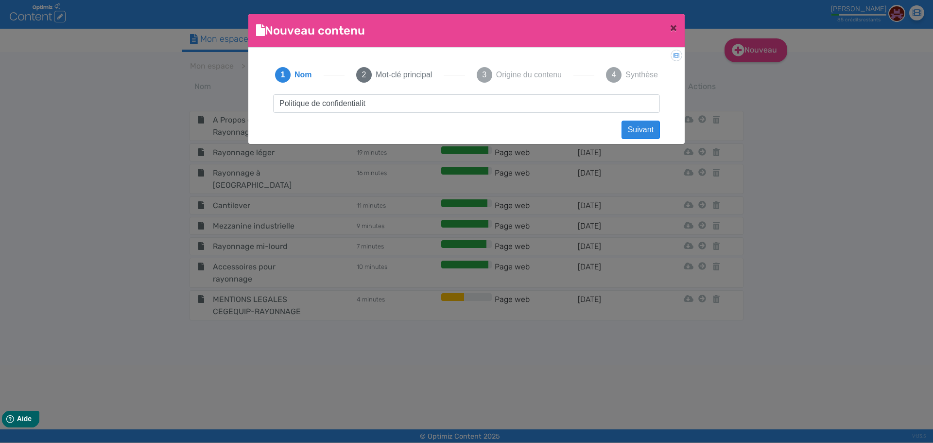
type input "Politique de confidentialité"
click button "Suivant" at bounding box center [640, 129] width 38 height 18
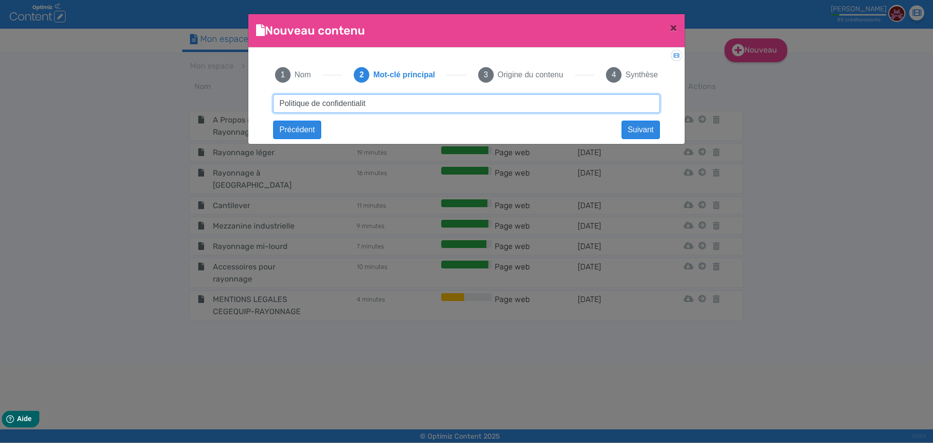
type input "Politique de confidentialité"
click button "Suivant" at bounding box center [0, 0] width 0 height 0
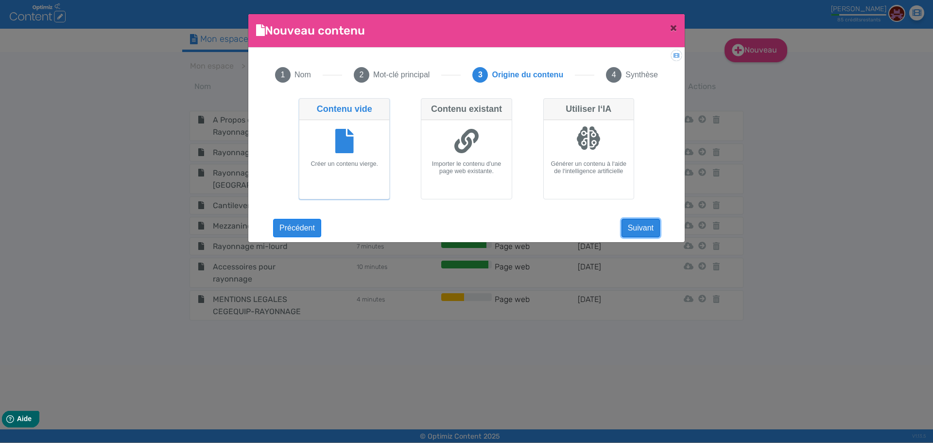
click at [651, 230] on button "Suivant" at bounding box center [640, 228] width 38 height 18
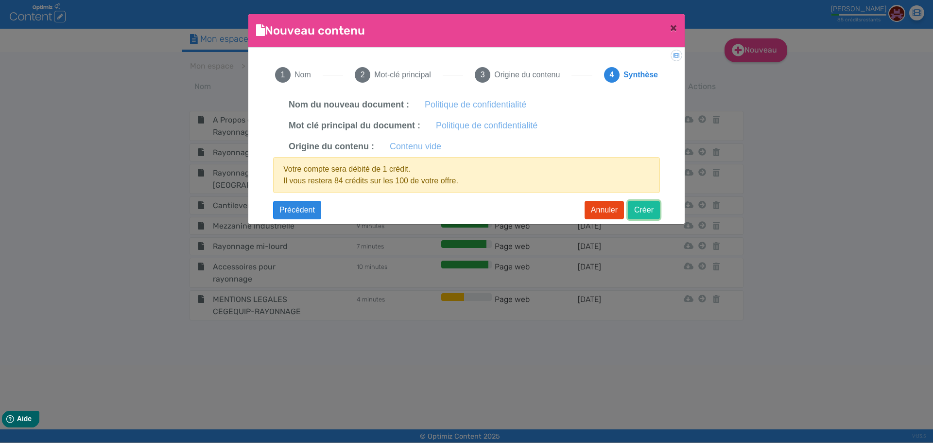
click at [645, 209] on button "Créer" at bounding box center [644, 210] width 32 height 18
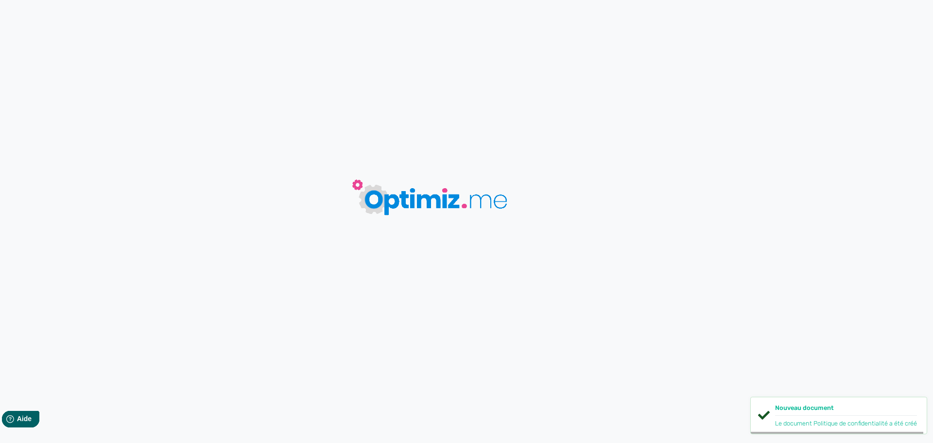
type input "Politique de confidentialité"
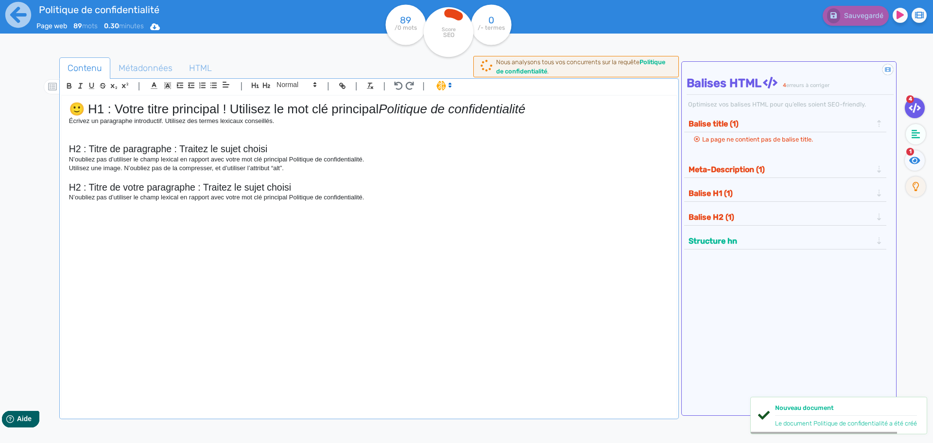
click at [277, 195] on p "N’oubliez pas d’utiliser le champ lexical en rapport avec votre mot clé princip…" at bounding box center [369, 197] width 600 height 9
drag, startPoint x: 384, startPoint y: 110, endPoint x: 0, endPoint y: 114, distance: 384.3
click at [0, 114] on div "Politique de confidentialité Page web 89 mots 0.30 minutes Html Pdf Word 89 /0 …" at bounding box center [466, 252] width 933 height 504
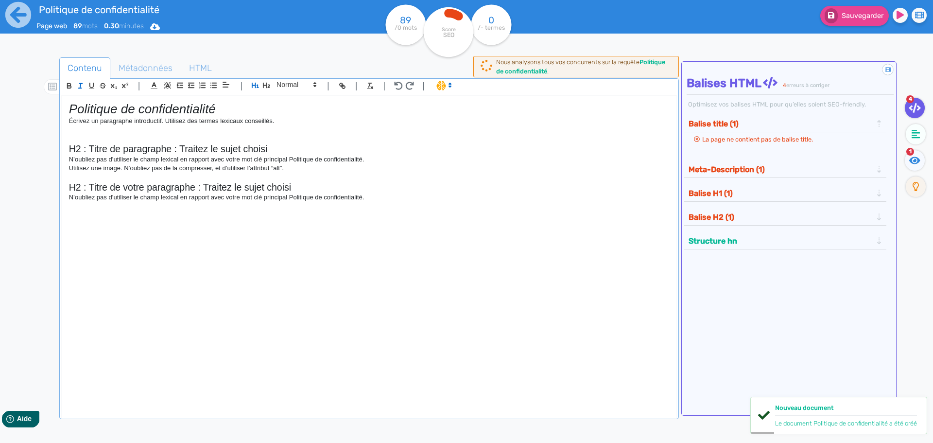
click at [223, 107] on h1 "Politique de confidentialité" at bounding box center [369, 109] width 600 height 15
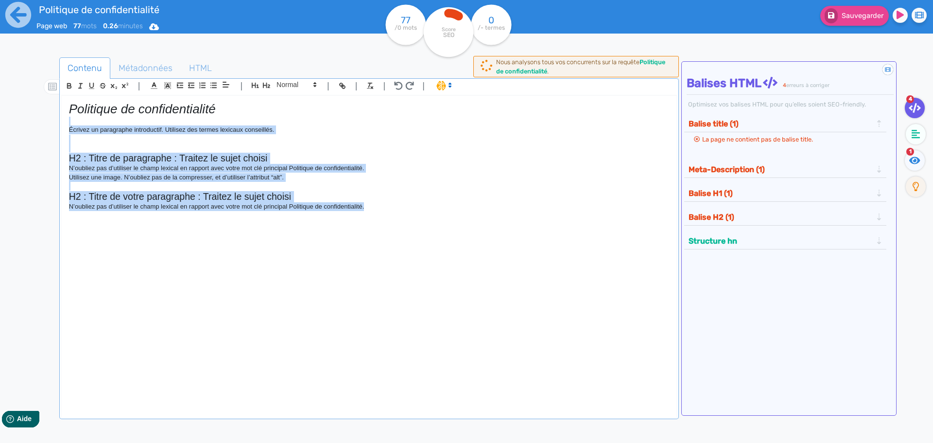
drag, startPoint x: 370, startPoint y: 210, endPoint x: 32, endPoint y: 119, distance: 349.5
click at [32, 119] on div "Contenu Métadonnées HTML | | H3 H4 H5 H6 Normal | | | | Politique de confidenti…" at bounding box center [480, 279] width 904 height 449
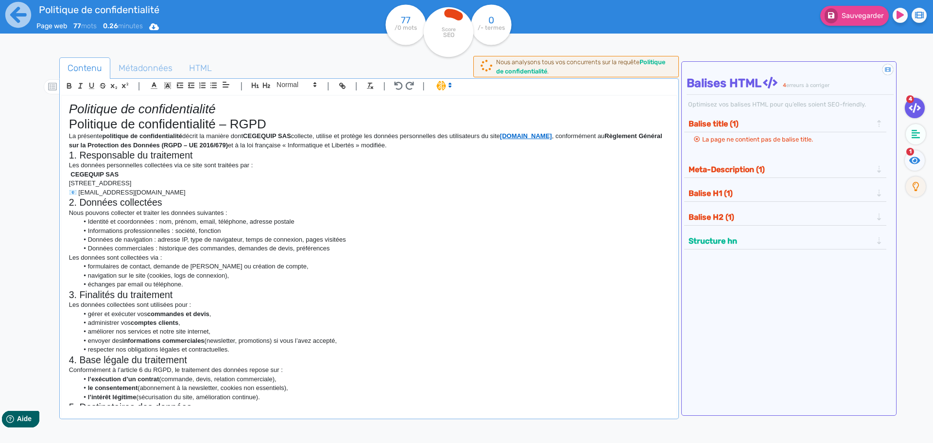
click at [233, 113] on h1 "Politique de confidentialité" at bounding box center [369, 109] width 600 height 15
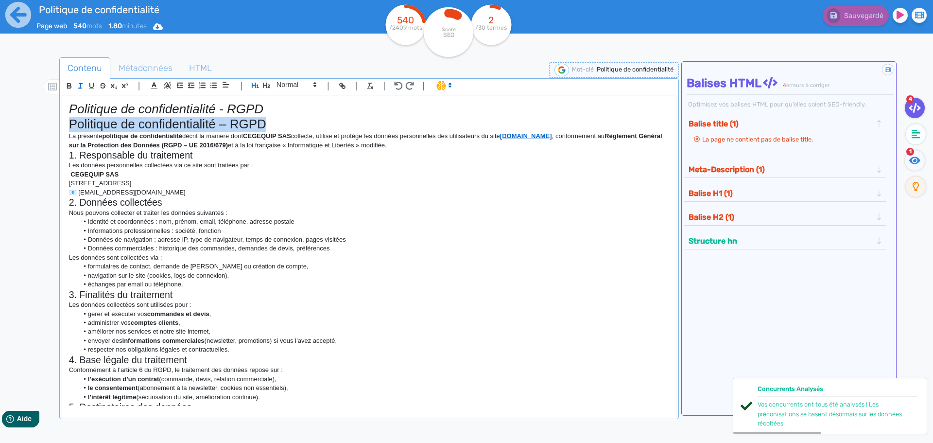
drag, startPoint x: 246, startPoint y: 121, endPoint x: 57, endPoint y: 120, distance: 188.5
click at [57, 120] on div "Contenu Métadonnées HTML | | H3 H4 H5 H6 Normal | | | | Politique de confidenti…" at bounding box center [480, 279] width 904 height 449
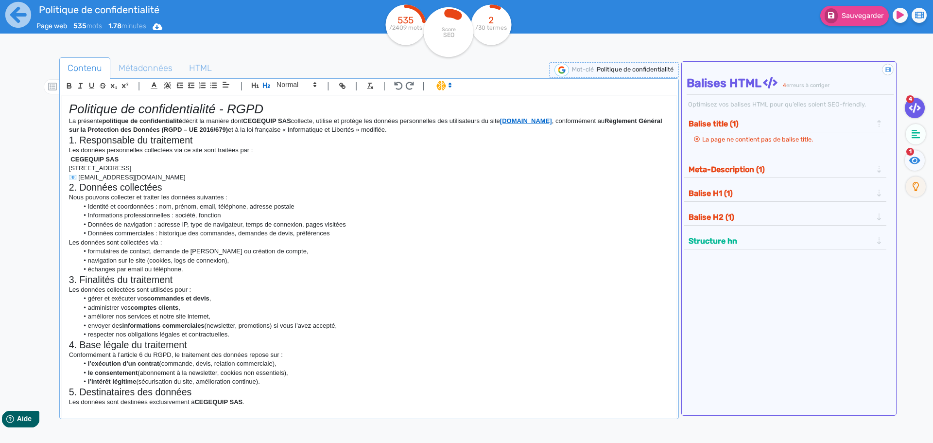
click at [69, 177] on p "📧 info@cegequip.fr" at bounding box center [369, 177] width 600 height 9
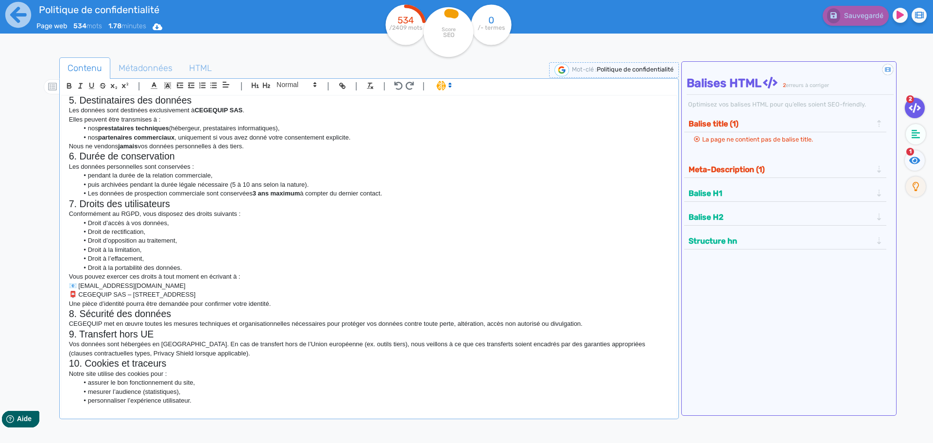
scroll to position [334, 0]
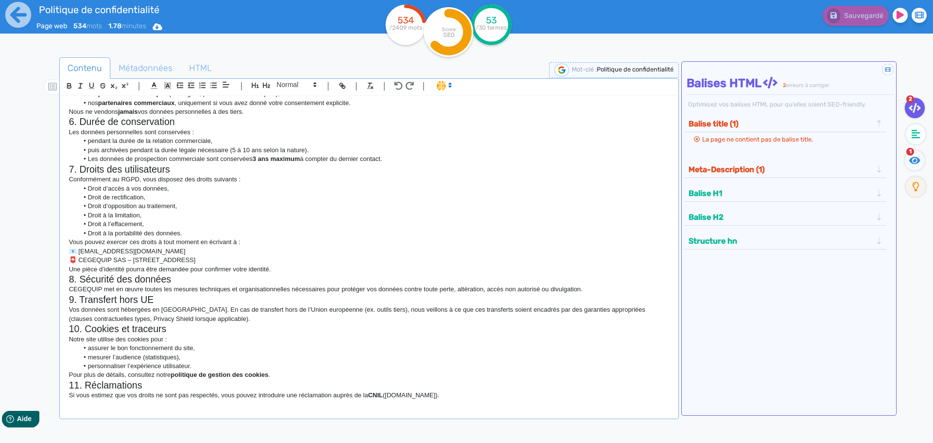
click at [67, 250] on div "Politique de confidentialité - RGPD La présente politique de confidentialité dé…" at bounding box center [369, 251] width 614 height 310
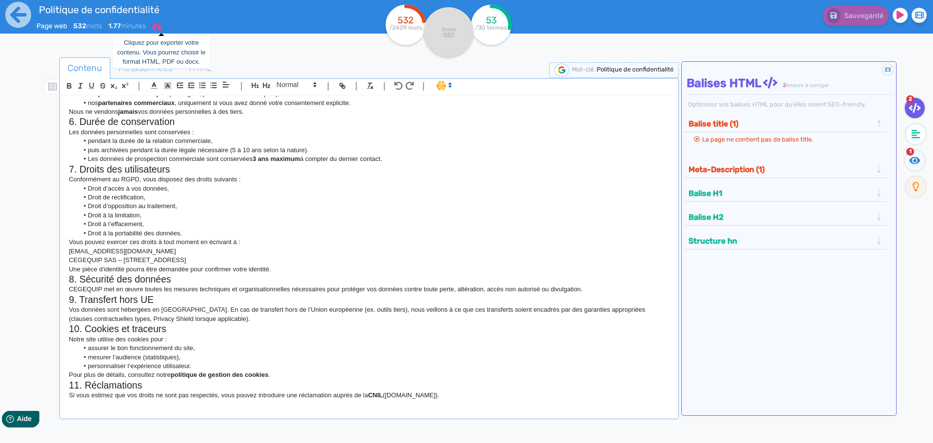
click at [158, 25] on icon at bounding box center [157, 27] width 10 height 8
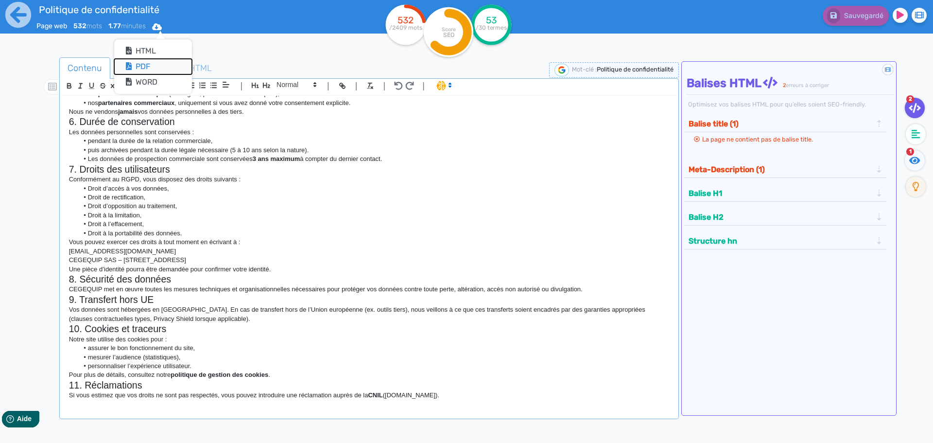
click at [142, 65] on button "Pdf" at bounding box center [153, 67] width 78 height 16
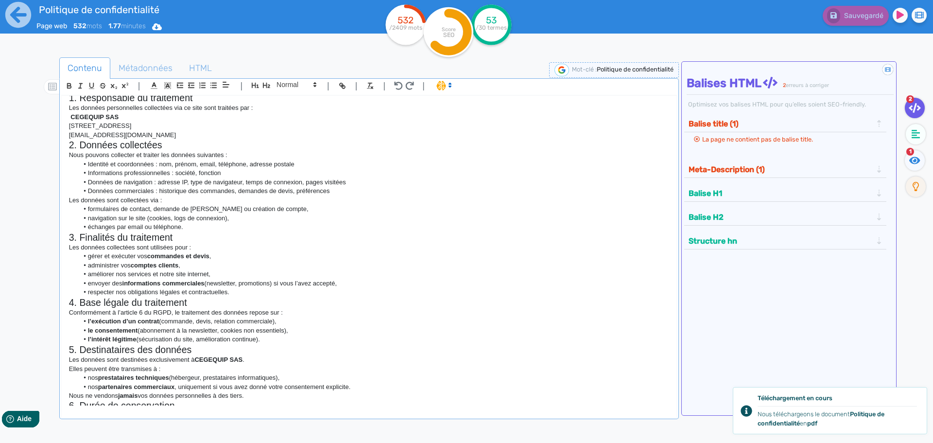
scroll to position [0, 0]
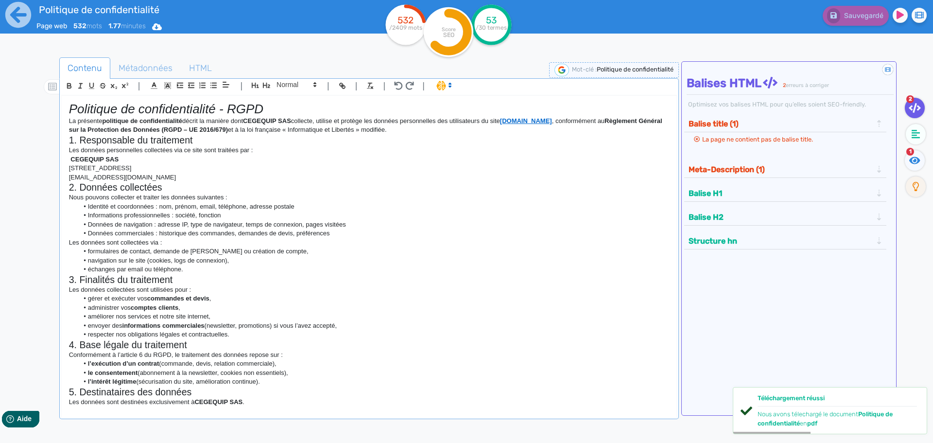
drag, startPoint x: 593, startPoint y: 122, endPoint x: 510, endPoint y: 117, distance: 83.7
click at [510, 117] on p "La présente politique de confidentialité décrit la manière dont CEGEQUIP SAS co…" at bounding box center [369, 126] width 600 height 18
click at [338, 87] on icon "button" at bounding box center [342, 86] width 8 height 8
click at [343, 85] on icon "button" at bounding box center [341, 84] width 3 height 3
type input "www.cegequip-rayonnage.fr"
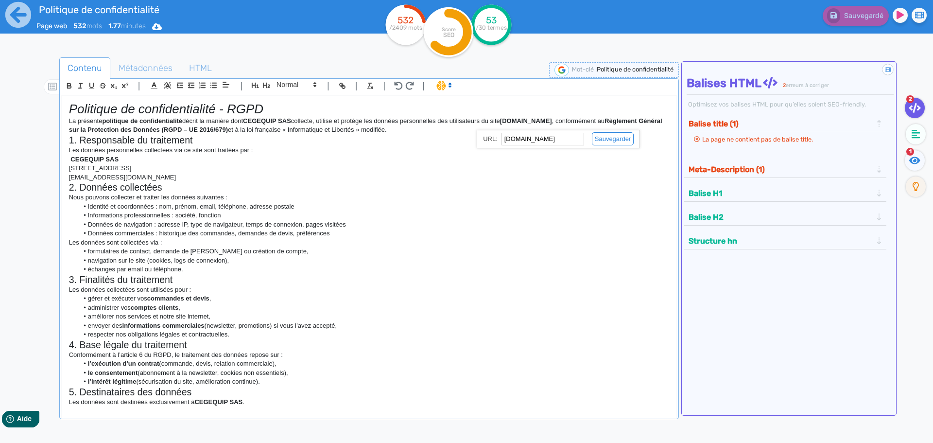
click at [517, 180] on p "info@cegequip.fr" at bounding box center [369, 177] width 600 height 9
click at [5, 17] on icon at bounding box center [18, 14] width 27 height 27
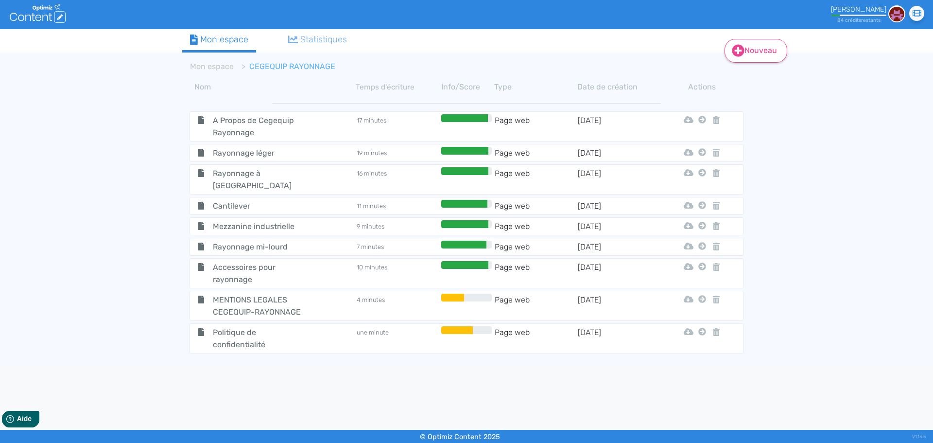
click at [748, 51] on link "Nouveau" at bounding box center [755, 51] width 63 height 24
click at [745, 71] on button "Contenu" at bounding box center [762, 76] width 78 height 16
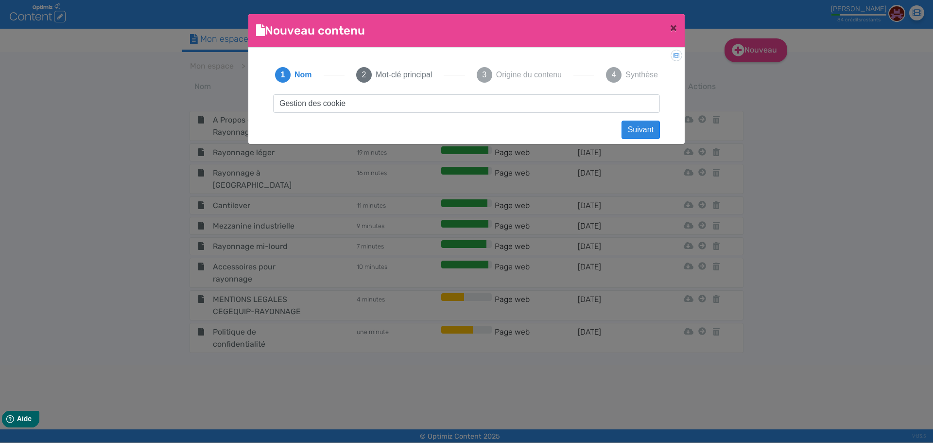
type input "Gestion des cookies"
click button "Suivant" at bounding box center [640, 129] width 38 height 18
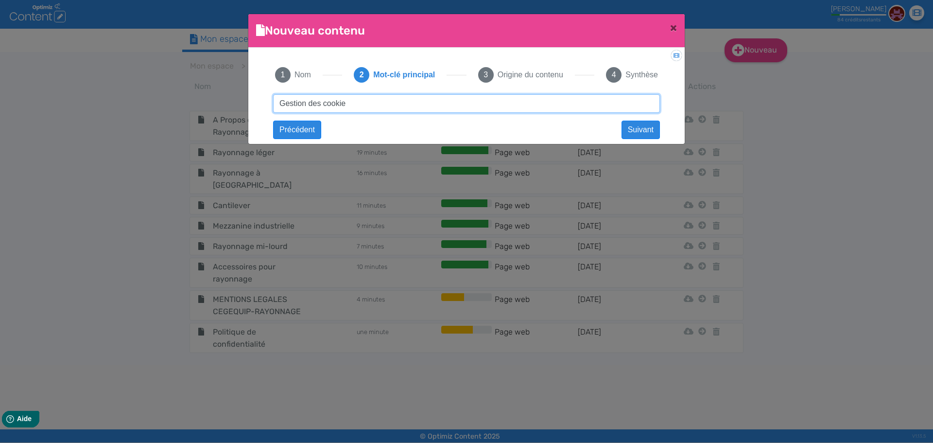
type input "Gestion des cookies"
click button "Suivant" at bounding box center [0, 0] width 0 height 0
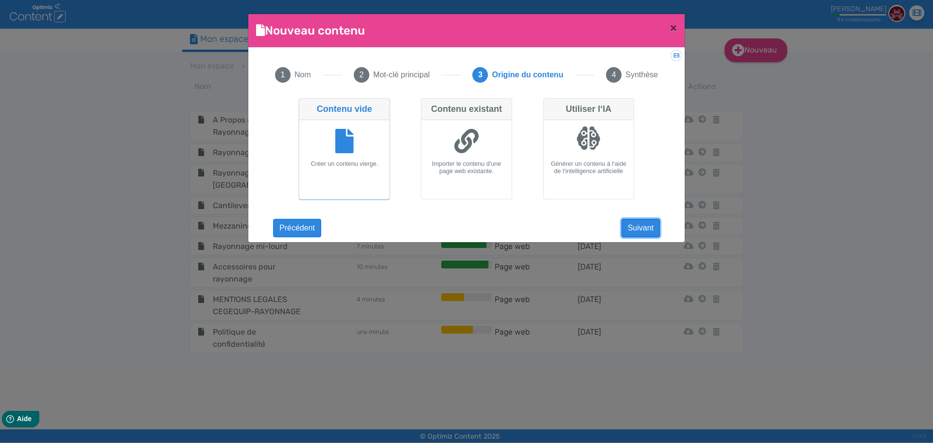
click at [648, 225] on button "Suivant" at bounding box center [640, 228] width 38 height 18
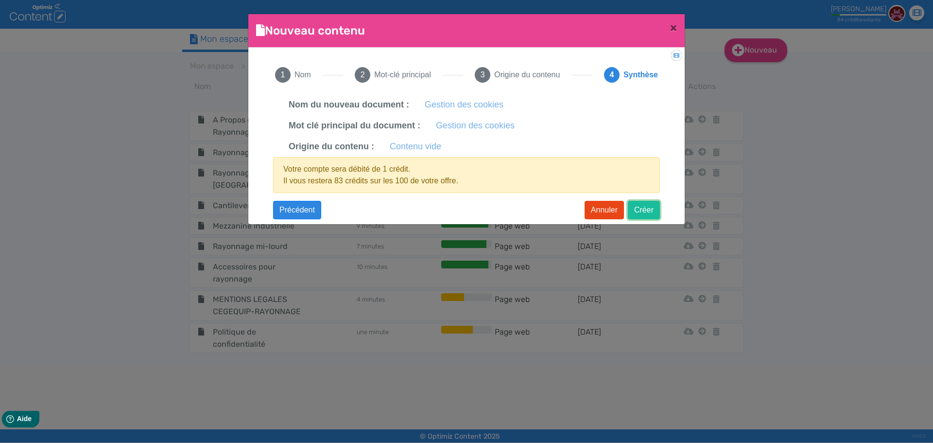
click at [640, 210] on button "Créer" at bounding box center [644, 210] width 32 height 18
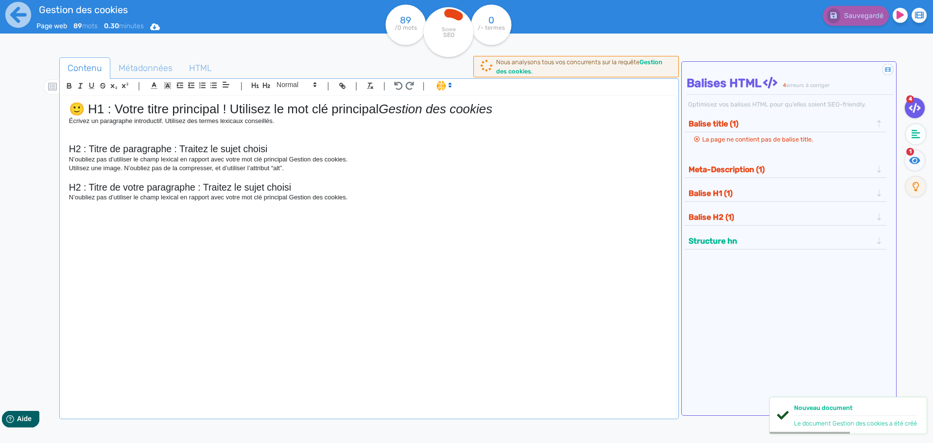
drag, startPoint x: 388, startPoint y: 112, endPoint x: 0, endPoint y: 112, distance: 387.6
click at [0, 112] on div "Gestion des cookies Page web 89 mots 0.30 minutes Html Pdf Word 89 /0 mots Scor…" at bounding box center [466, 252] width 933 height 504
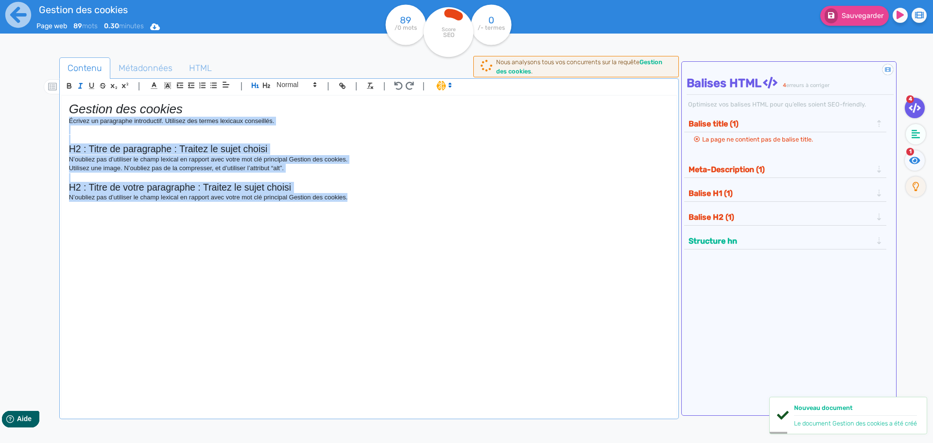
drag, startPoint x: 213, startPoint y: 102, endPoint x: 369, endPoint y: 285, distance: 239.8
click at [369, 285] on div "Gestion des cookies Écrivez un paragraphe introductif. Utilisez des termes lexi…" at bounding box center [369, 251] width 614 height 310
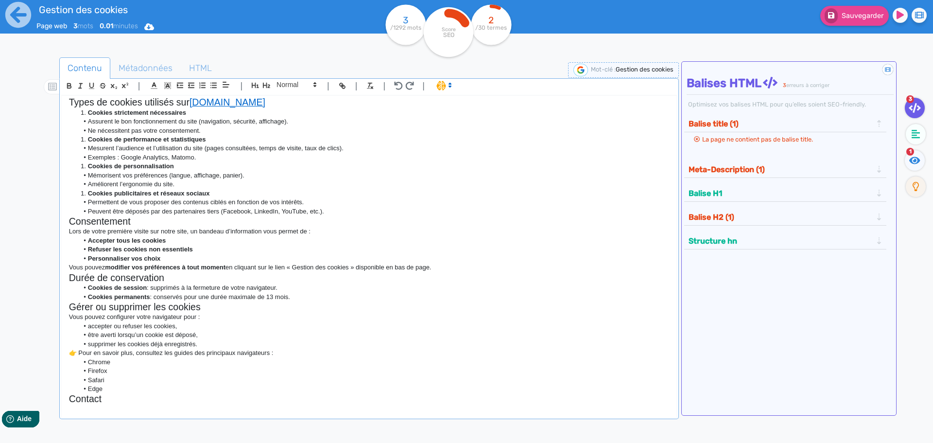
scroll to position [86, 0]
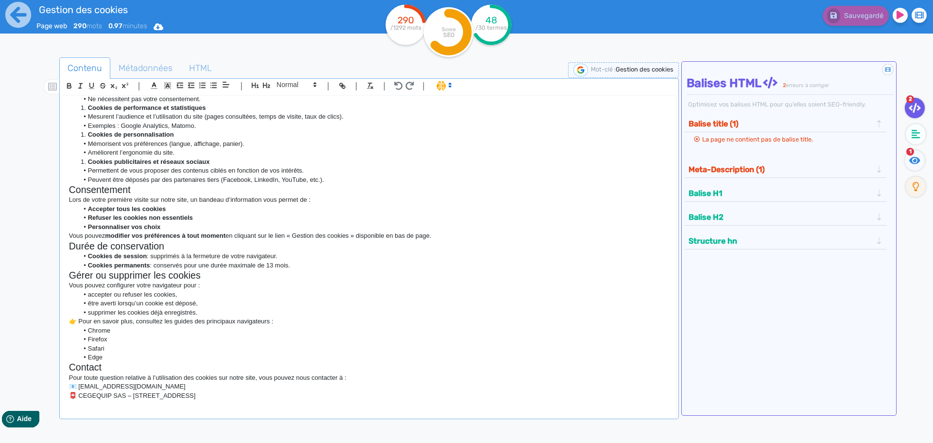
click at [66, 320] on div "Gestion des cookies Qu’est-ce qu’un cookie ? Un cookie est un petit fichier tex…" at bounding box center [369, 251] width 614 height 310
click at [68, 385] on div "Gestion des cookies Qu’est-ce qu’un cookie ? Un cookie est un petit fichier tex…" at bounding box center [369, 251] width 614 height 310
click at [69, 387] on p "info@cegequip.fr" at bounding box center [369, 386] width 600 height 9
click at [163, 24] on icon at bounding box center [159, 27] width 10 height 8
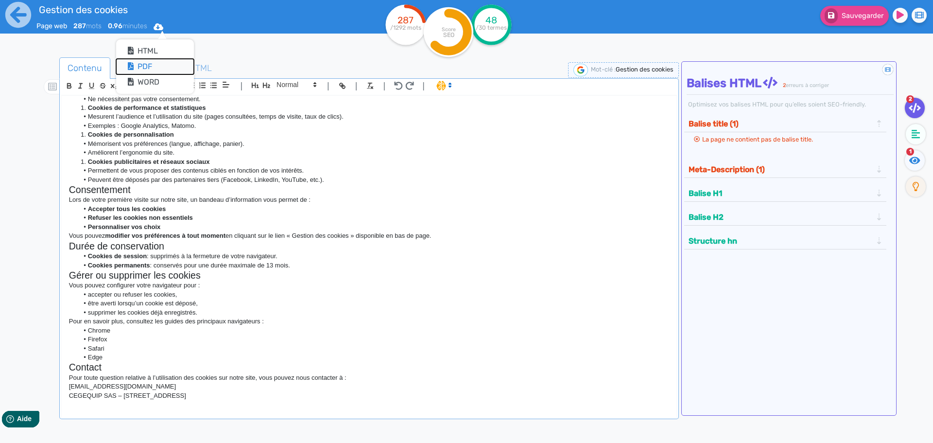
click at [155, 62] on button "Pdf" at bounding box center [155, 67] width 78 height 16
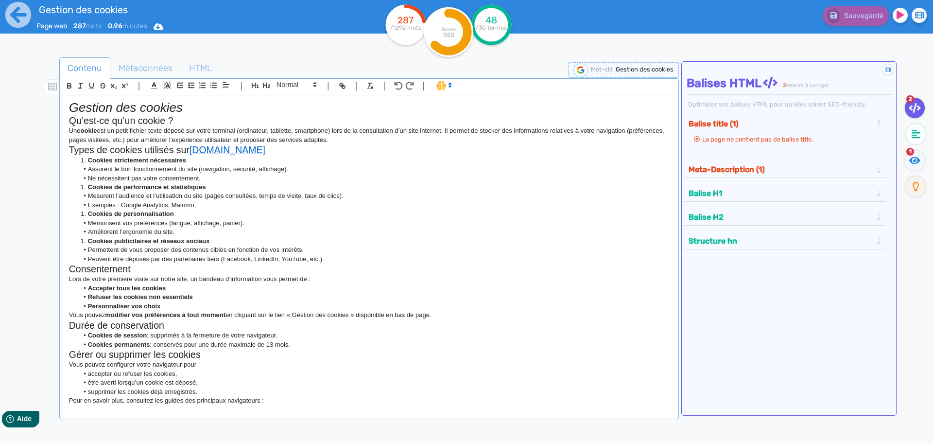
scroll to position [0, 0]
click at [79, 162] on li "Cookies strictement nécessaires" at bounding box center [373, 161] width 590 height 9
click at [88, 189] on strong "Cookies de performance et statistiques" at bounding box center [147, 188] width 118 height 7
click at [87, 162] on li "Cookies strictement nécessaires" at bounding box center [373, 161] width 590 height 9
click at [85, 214] on li "Cookies de personnalisation" at bounding box center [373, 215] width 590 height 9
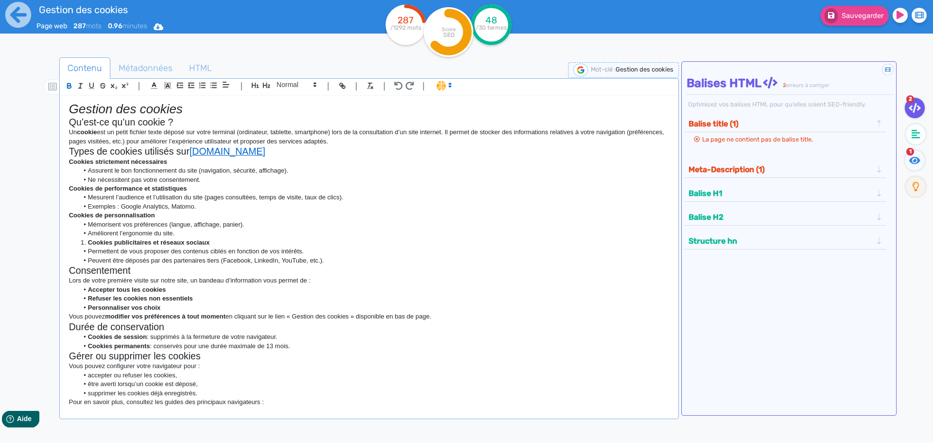
click at [88, 244] on strong "Cookies publicitaires et réseaux sociaux" at bounding box center [149, 242] width 122 height 7
click at [161, 28] on icon at bounding box center [159, 26] width 10 height 7
click at [147, 65] on button "Pdf" at bounding box center [155, 67] width 78 height 16
